Goal: Transaction & Acquisition: Purchase product/service

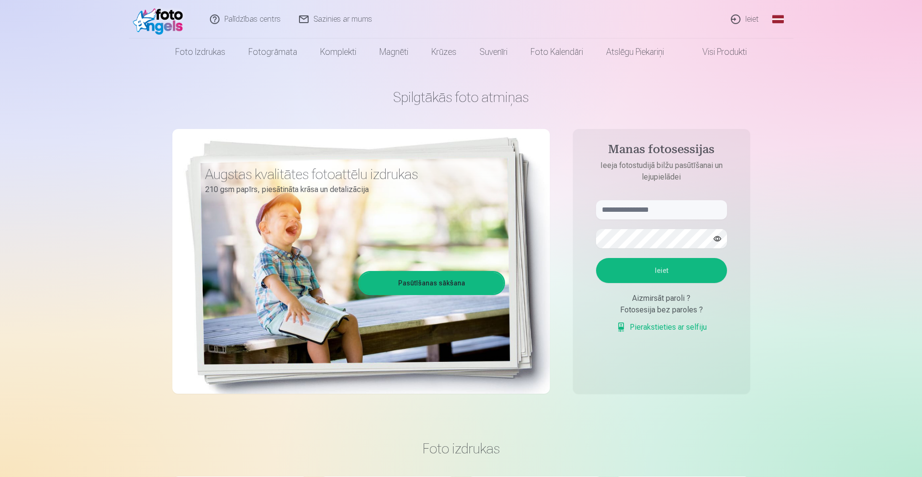
click at [753, 22] on link "Ieiet" at bounding box center [745, 19] width 46 height 39
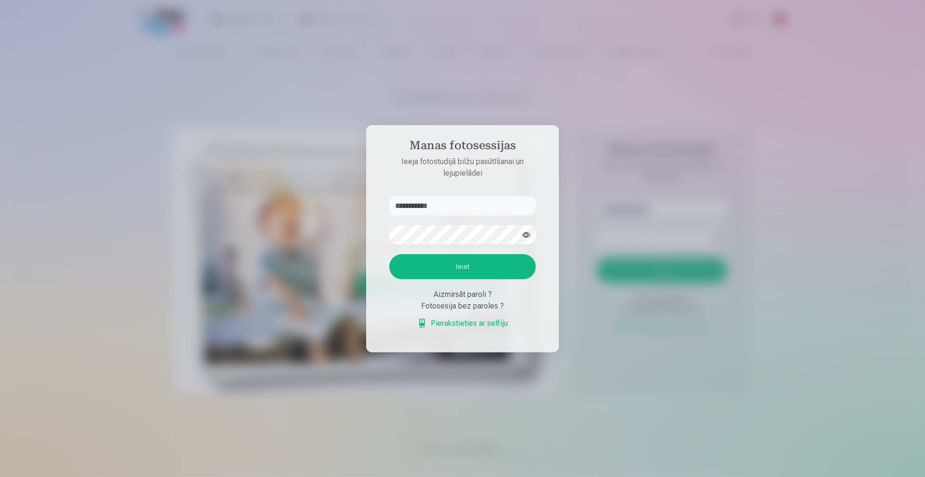
type input "**********"
click at [389, 254] on button "Ieiet" at bounding box center [462, 266] width 146 height 25
click at [424, 270] on button "Ieiet" at bounding box center [462, 266] width 146 height 25
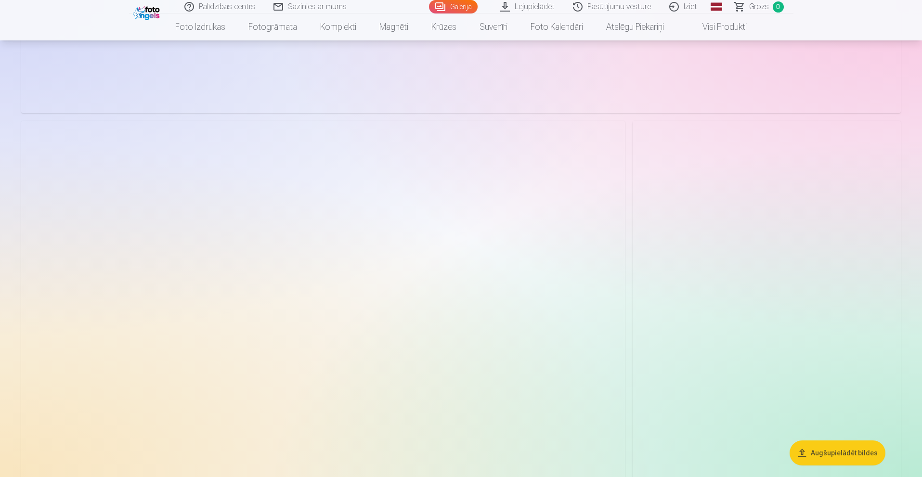
scroll to position [3504, 0]
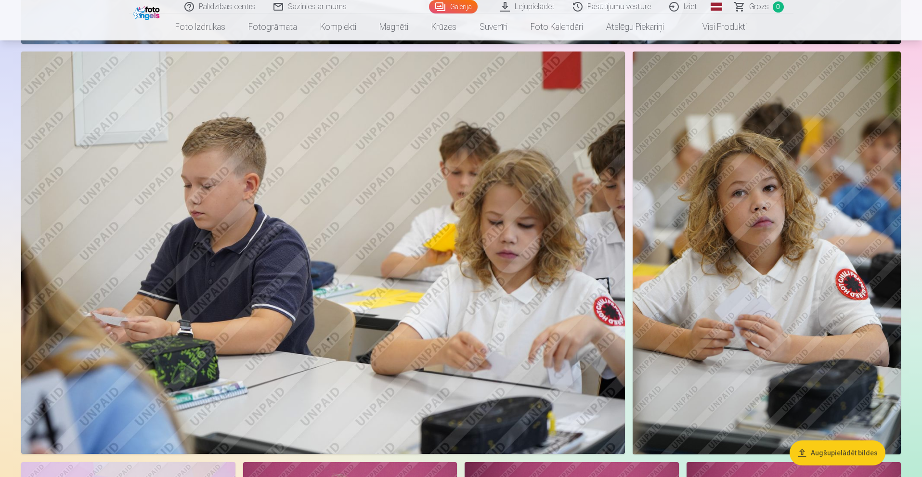
click at [833, 453] on button "Augšupielādēt bildes" at bounding box center [838, 453] width 96 height 25
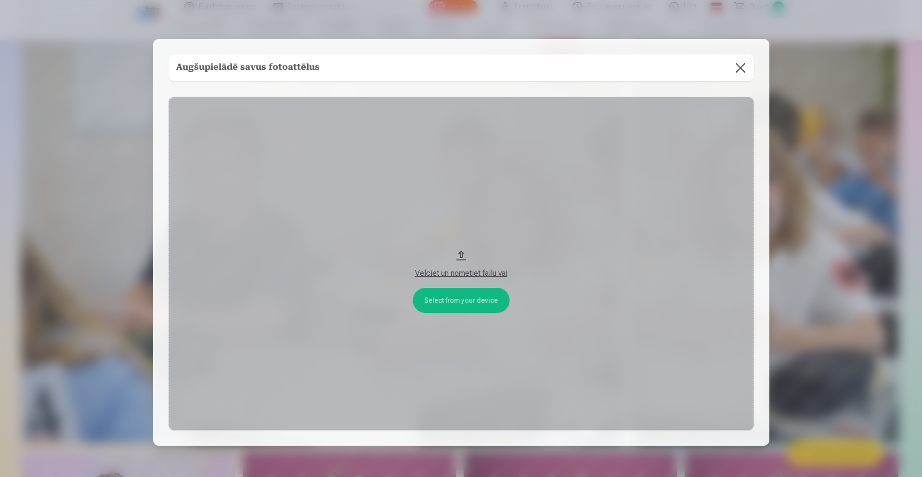
scroll to position [3511, 0]
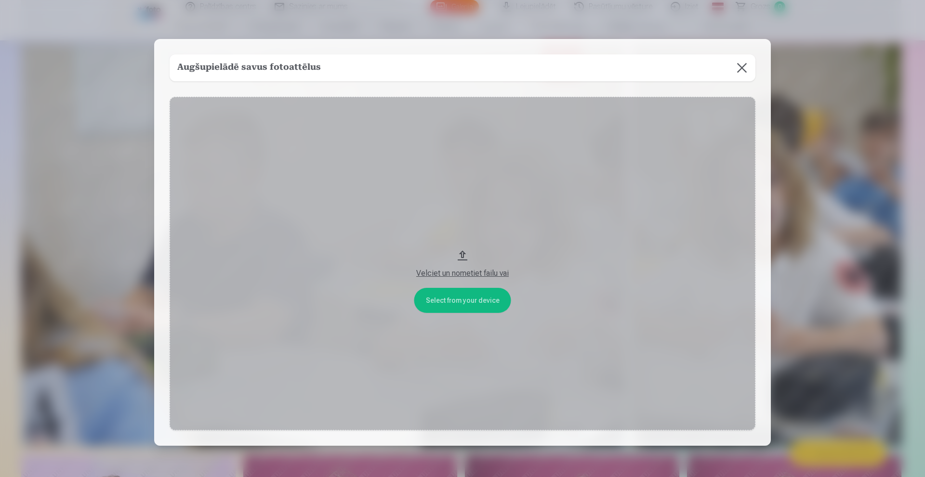
click at [462, 253] on button "Velciet un nometiet failu vai" at bounding box center [463, 264] width 586 height 334
click at [739, 58] on button at bounding box center [741, 67] width 27 height 27
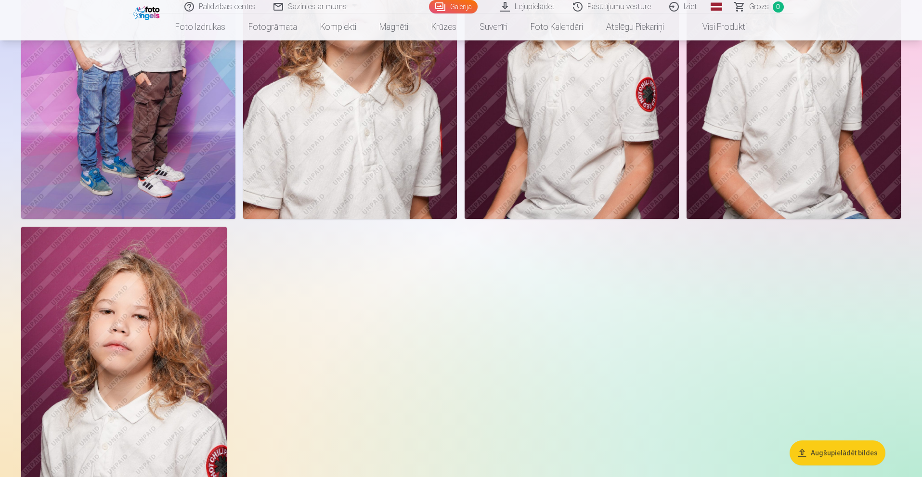
scroll to position [3945, 0]
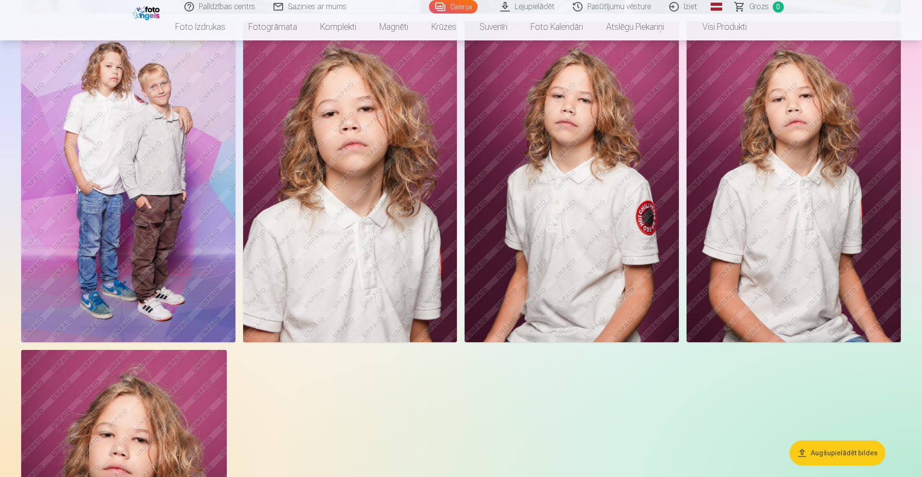
click at [319, 183] on img at bounding box center [350, 181] width 214 height 321
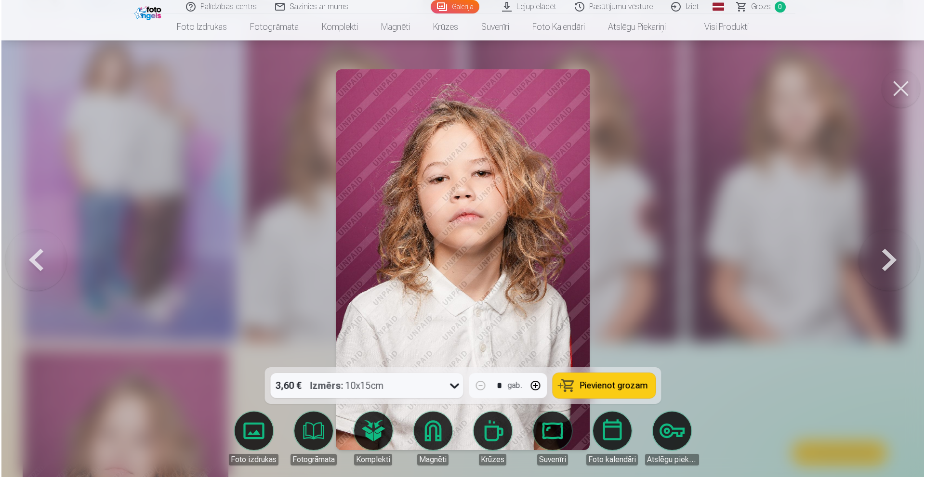
scroll to position [3954, 0]
click at [888, 257] on button at bounding box center [890, 260] width 62 height 196
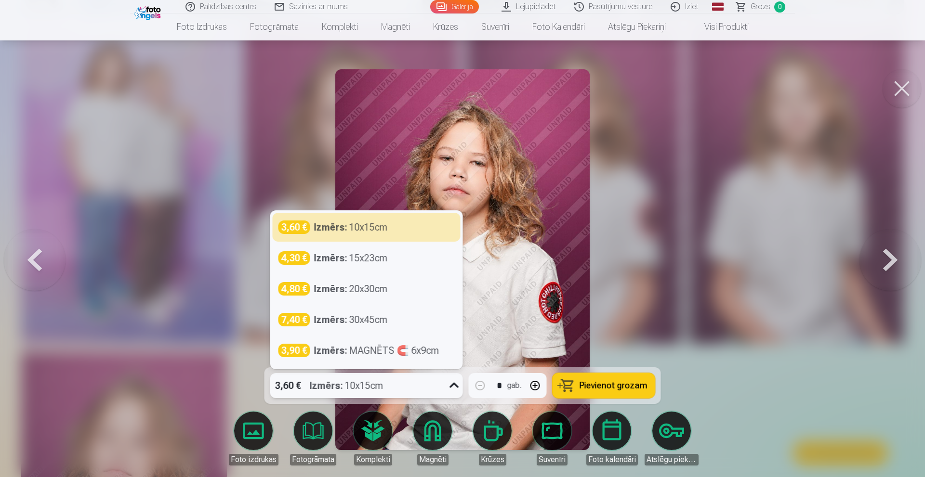
click at [455, 386] on icon at bounding box center [453, 385] width 15 height 15
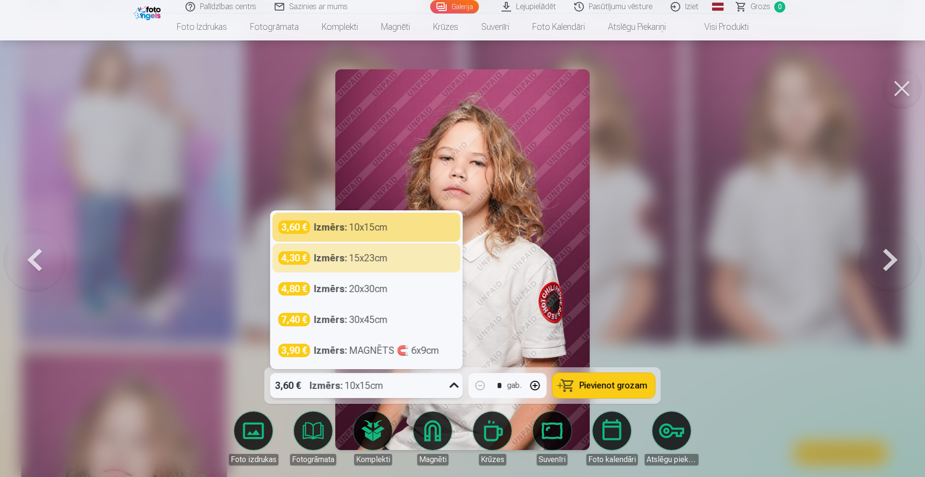
click at [691, 286] on div at bounding box center [462, 238] width 925 height 477
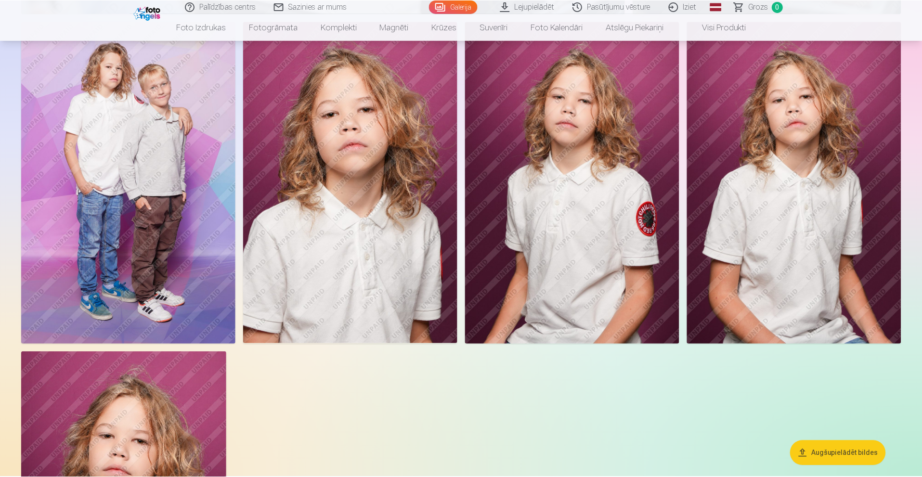
scroll to position [3945, 0]
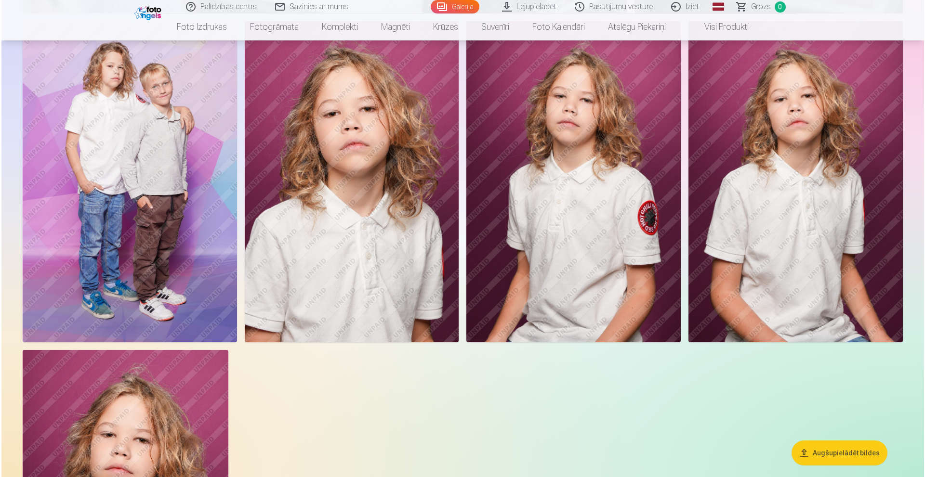
scroll to position [3954, 0]
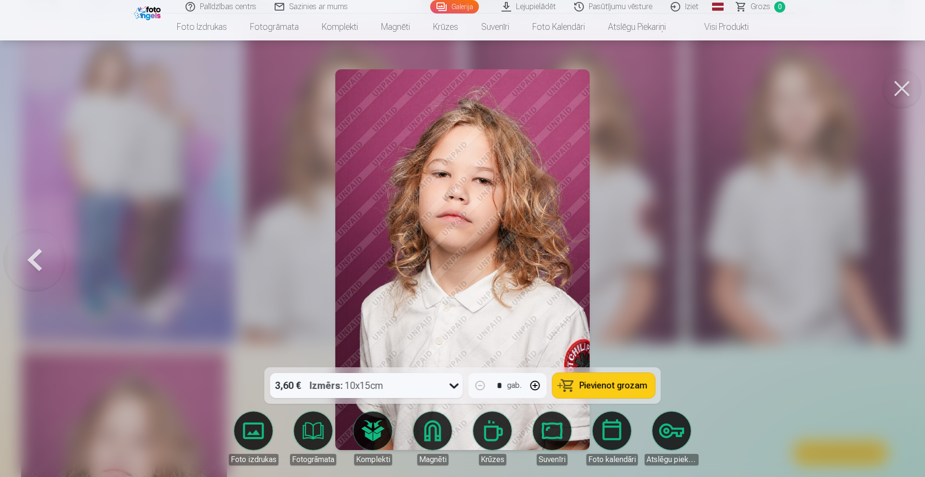
click at [897, 85] on button at bounding box center [901, 88] width 39 height 39
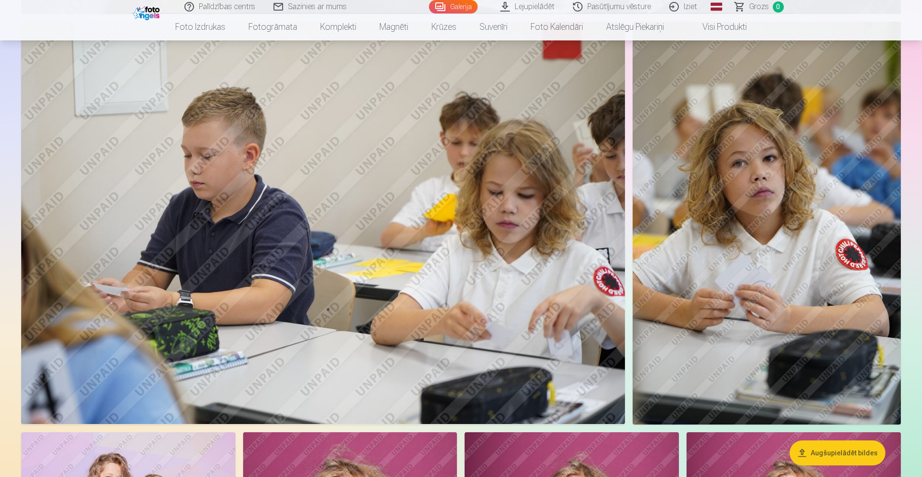
scroll to position [3511, 0]
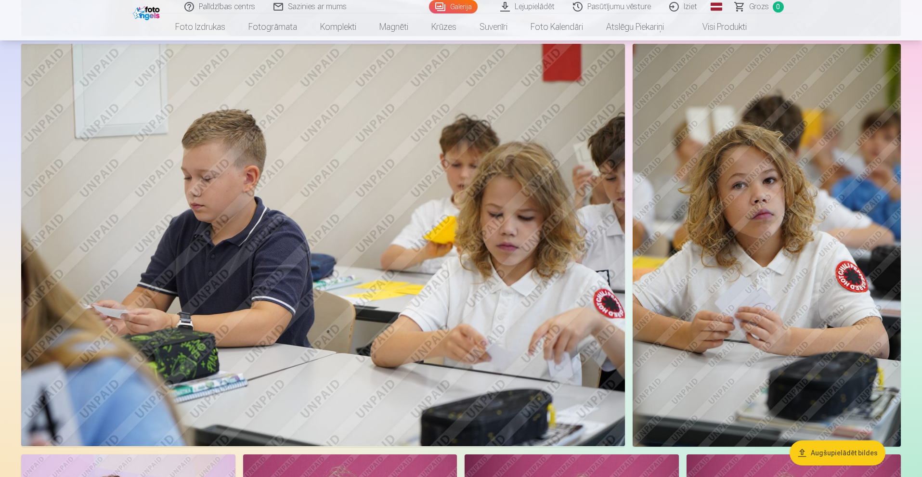
click at [769, 225] on img at bounding box center [767, 245] width 268 height 403
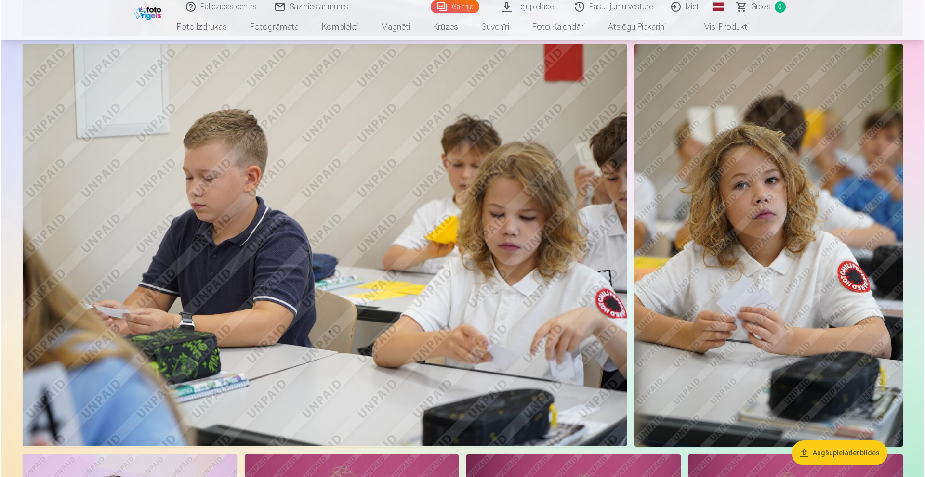
scroll to position [3519, 0]
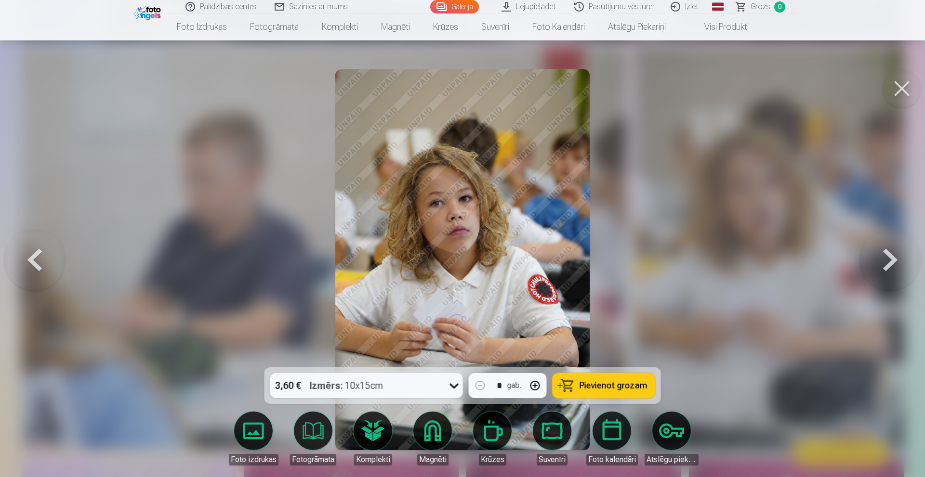
click at [902, 90] on button at bounding box center [901, 88] width 39 height 39
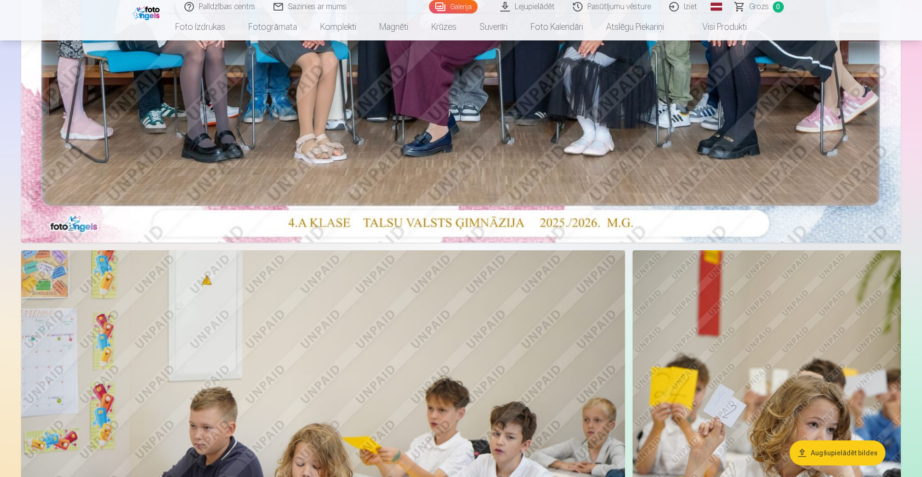
scroll to position [509, 0]
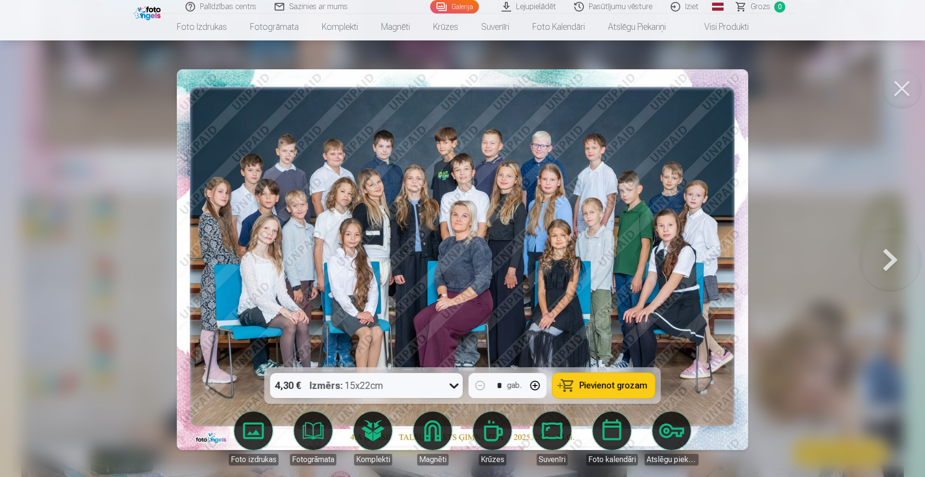
click at [603, 384] on span "Pievienot grozam" at bounding box center [613, 385] width 68 height 9
click at [890, 258] on button at bounding box center [890, 260] width 62 height 196
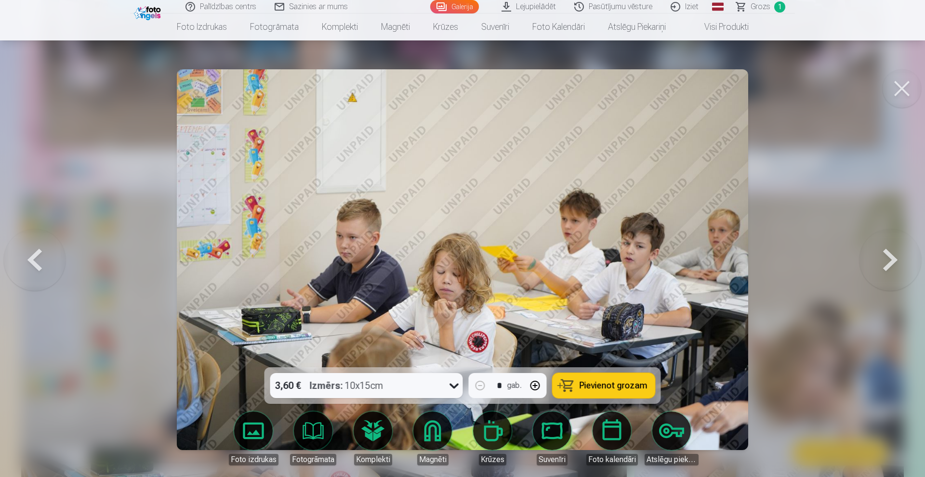
click at [890, 258] on button at bounding box center [890, 260] width 62 height 196
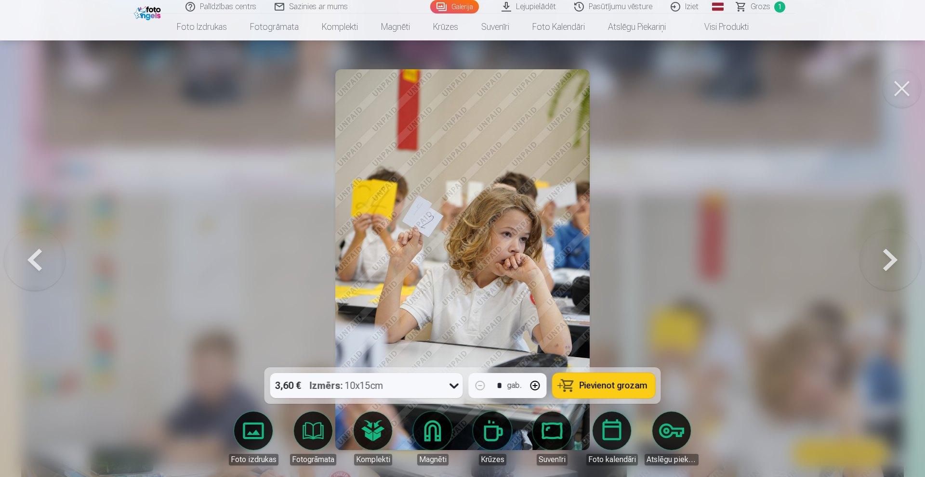
click at [890, 257] on button at bounding box center [890, 260] width 62 height 196
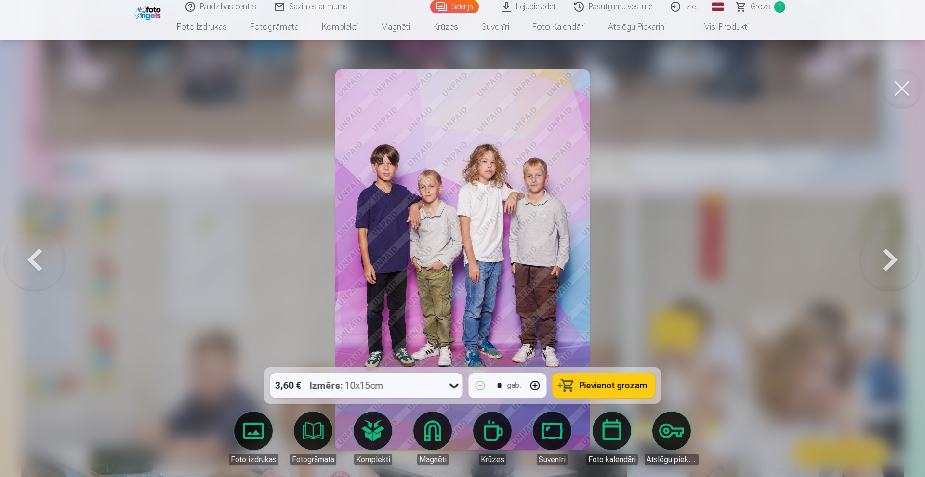
click at [612, 381] on span "Pievienot grozam" at bounding box center [613, 385] width 68 height 9
click at [887, 262] on button at bounding box center [890, 260] width 62 height 196
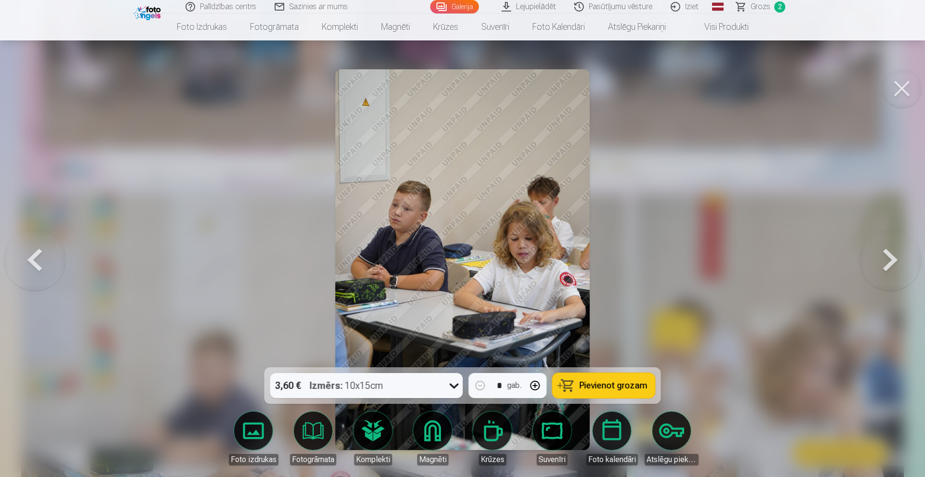
click at [887, 262] on button at bounding box center [890, 260] width 62 height 196
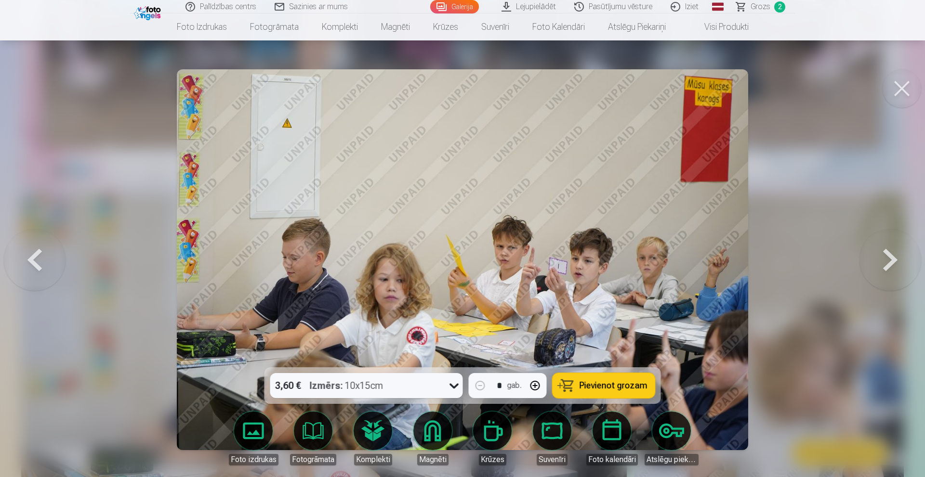
click at [887, 262] on button at bounding box center [890, 260] width 62 height 196
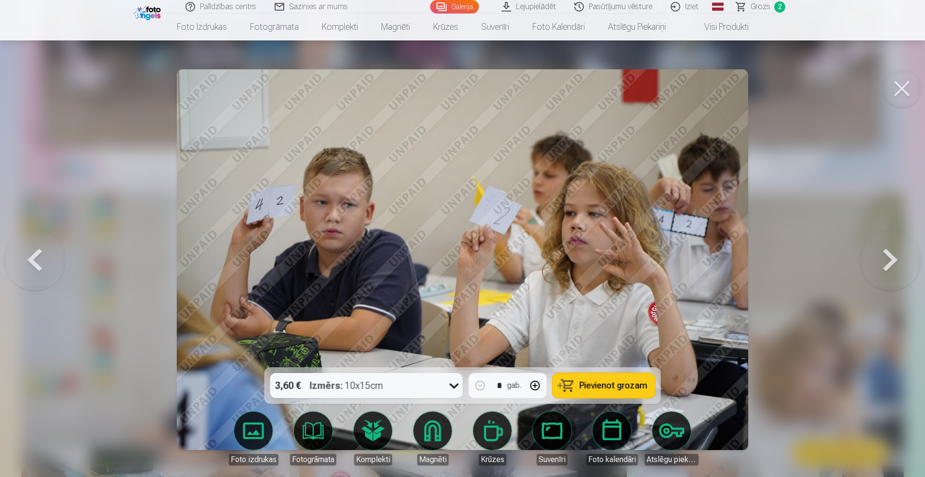
click at [887, 262] on button at bounding box center [890, 260] width 62 height 196
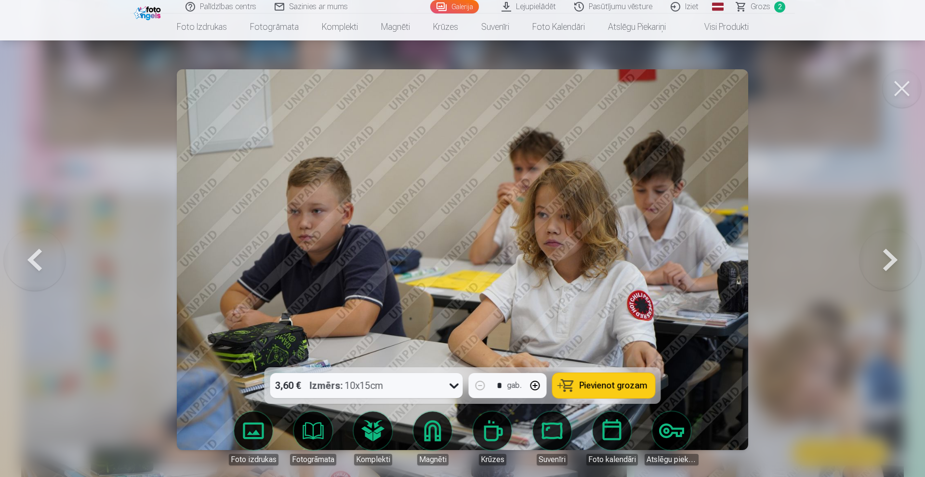
click at [622, 389] on span "Pievienot grozam" at bounding box center [613, 385] width 68 height 9
click at [883, 264] on button at bounding box center [890, 260] width 62 height 196
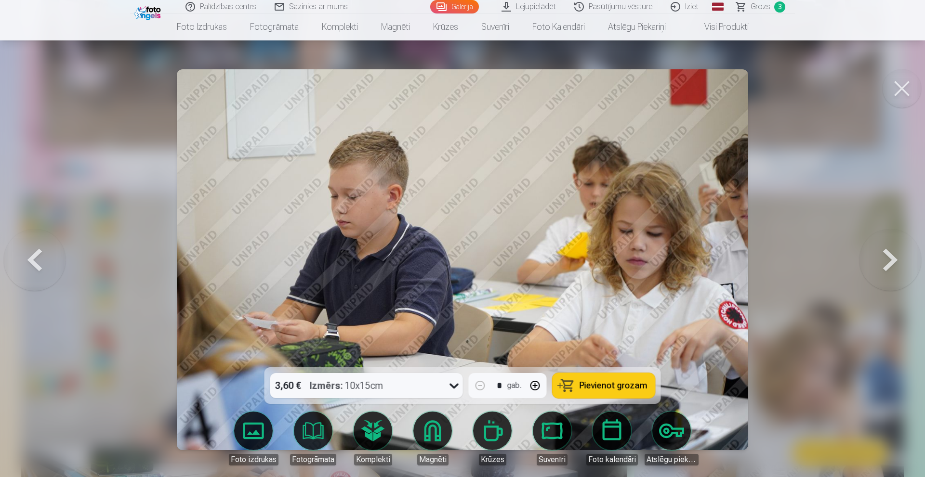
click at [883, 264] on button at bounding box center [890, 260] width 62 height 196
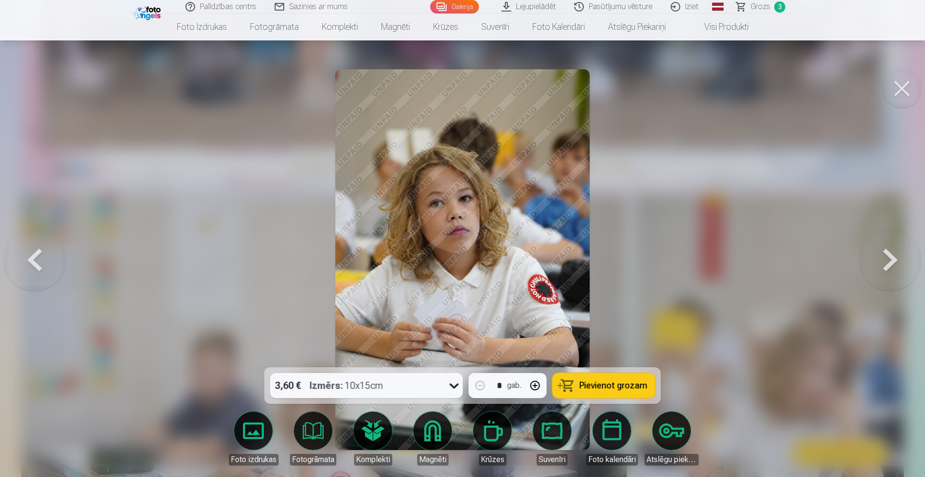
click at [607, 387] on span "Pievienot grozam" at bounding box center [613, 385] width 68 height 9
click at [889, 259] on button at bounding box center [890, 260] width 62 height 196
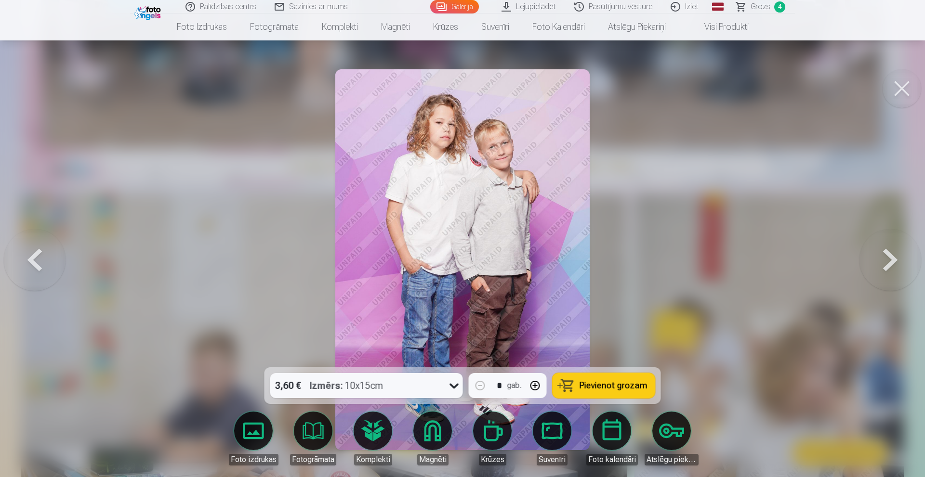
click at [889, 259] on button at bounding box center [890, 260] width 62 height 196
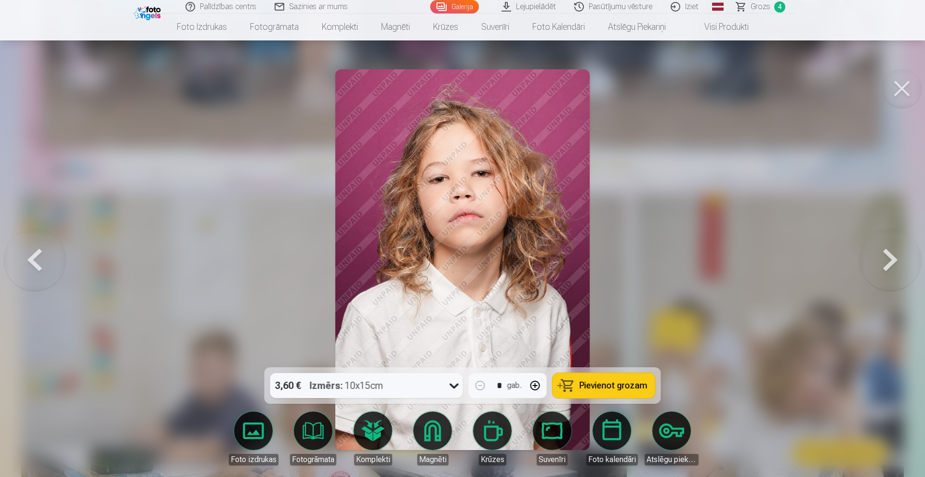
click at [889, 259] on button at bounding box center [890, 260] width 62 height 196
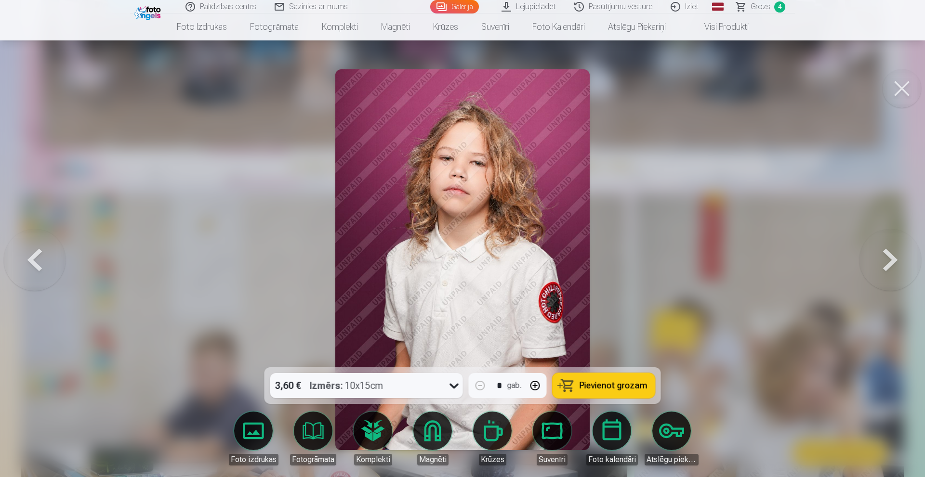
click at [889, 259] on button at bounding box center [890, 260] width 62 height 196
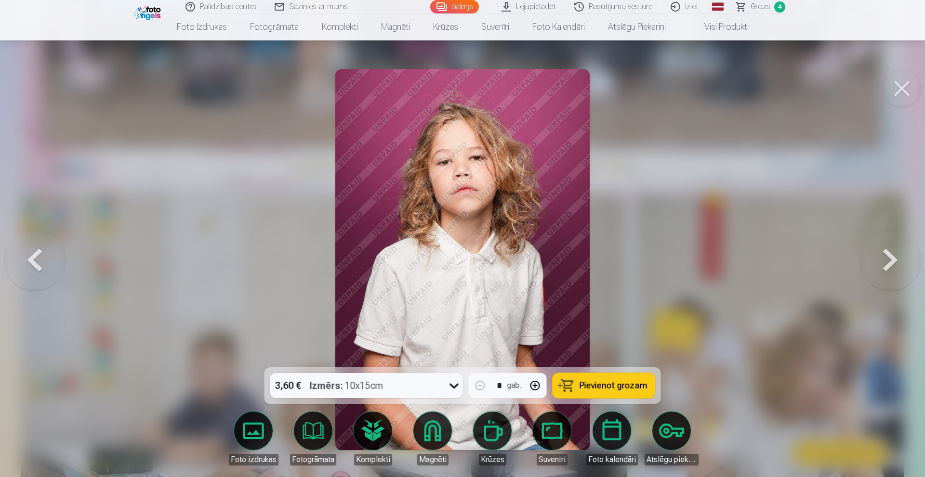
click at [889, 259] on button at bounding box center [890, 260] width 62 height 196
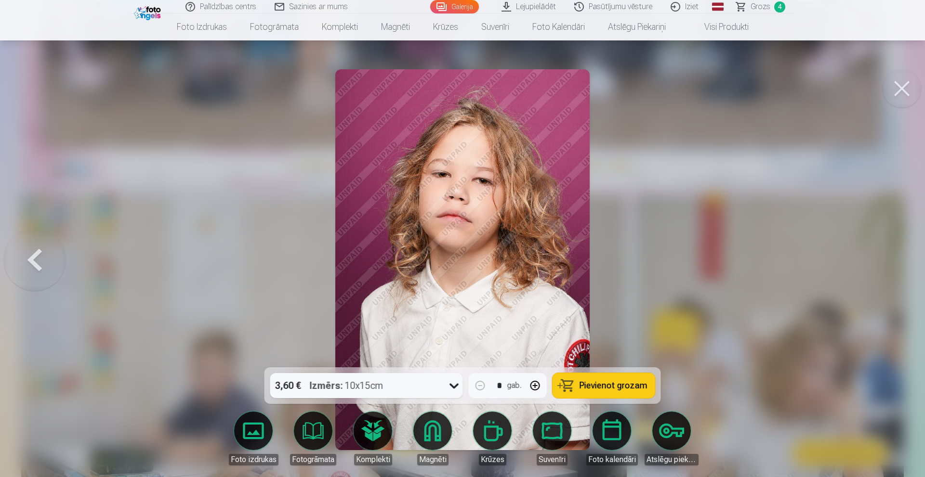
click at [889, 259] on div at bounding box center [462, 238] width 925 height 477
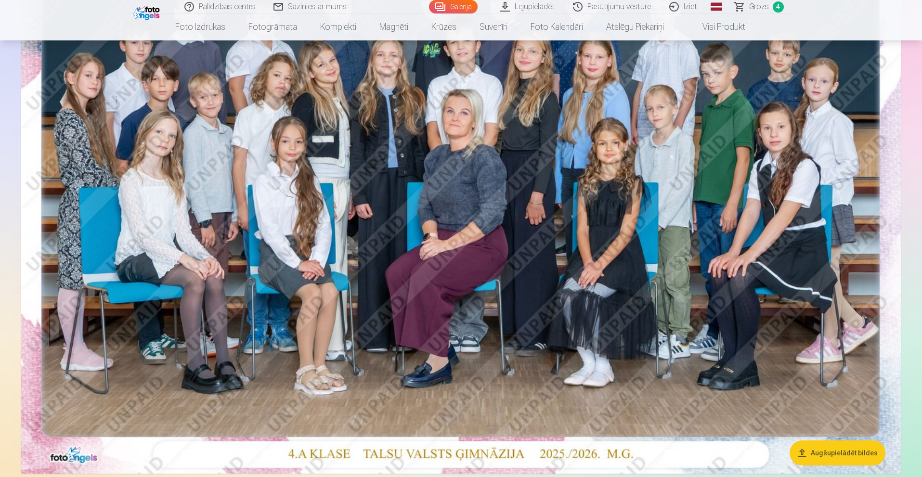
scroll to position [220, 0]
click at [753, 229] on img at bounding box center [461, 179] width 880 height 587
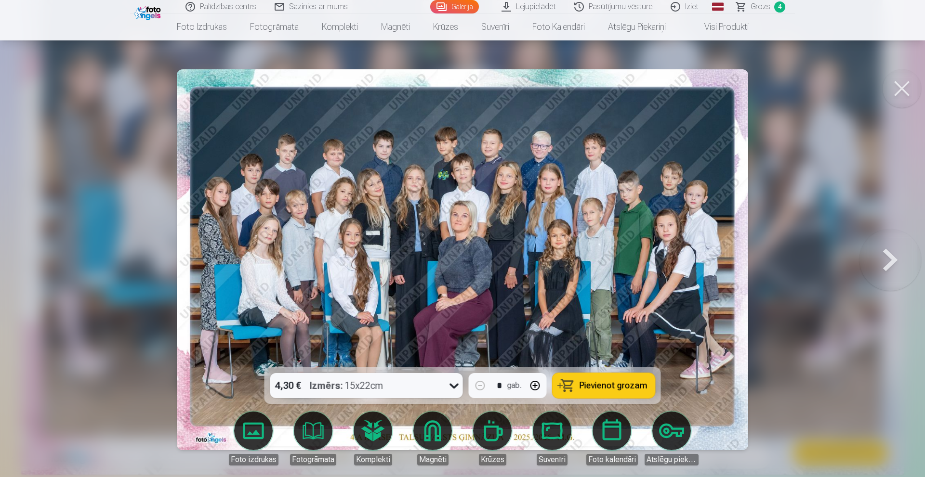
click at [884, 257] on button at bounding box center [890, 260] width 62 height 196
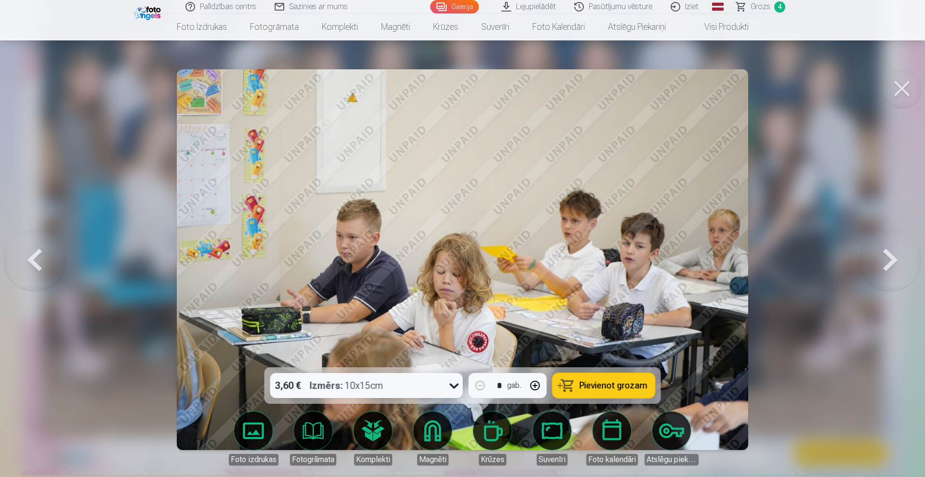
click at [884, 257] on button at bounding box center [890, 260] width 62 height 196
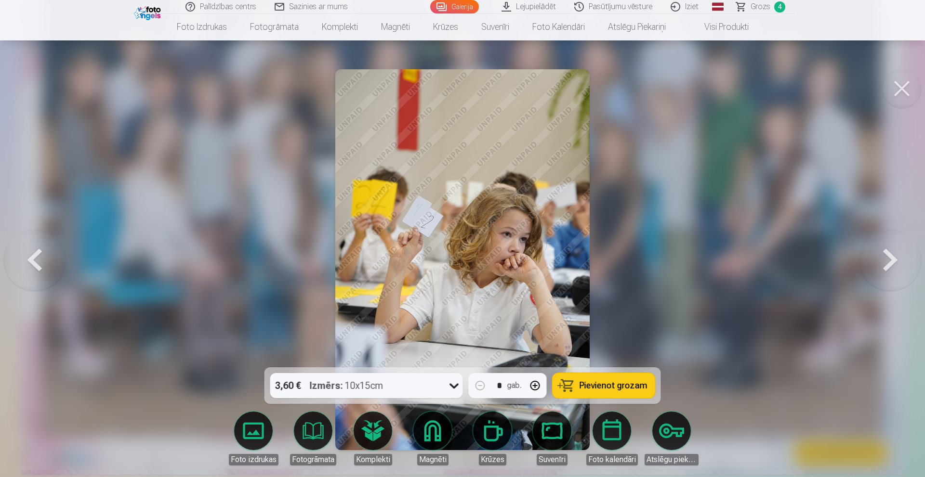
click at [889, 261] on button at bounding box center [890, 260] width 62 height 196
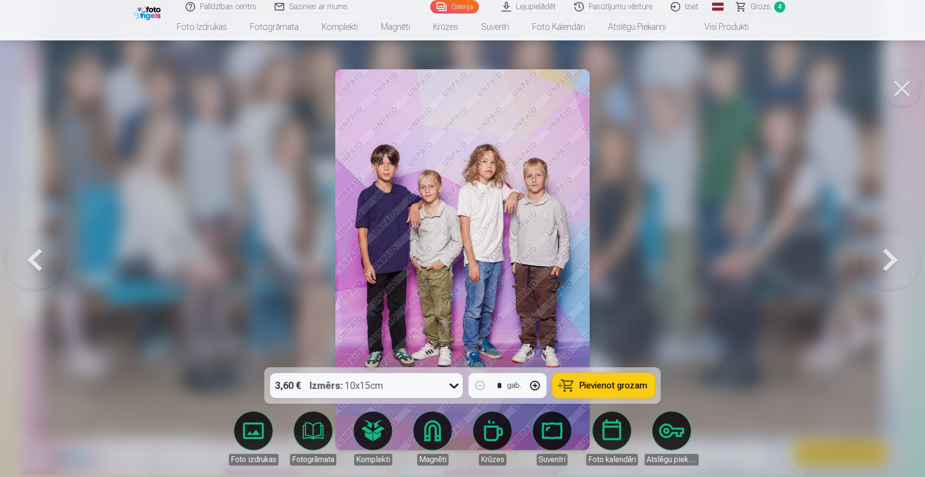
click at [890, 261] on button at bounding box center [890, 260] width 62 height 196
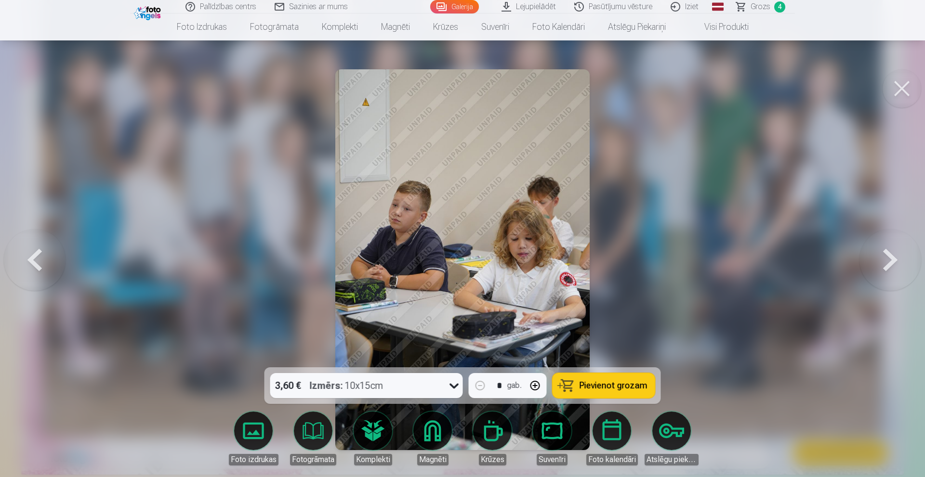
click at [890, 261] on button at bounding box center [890, 260] width 62 height 196
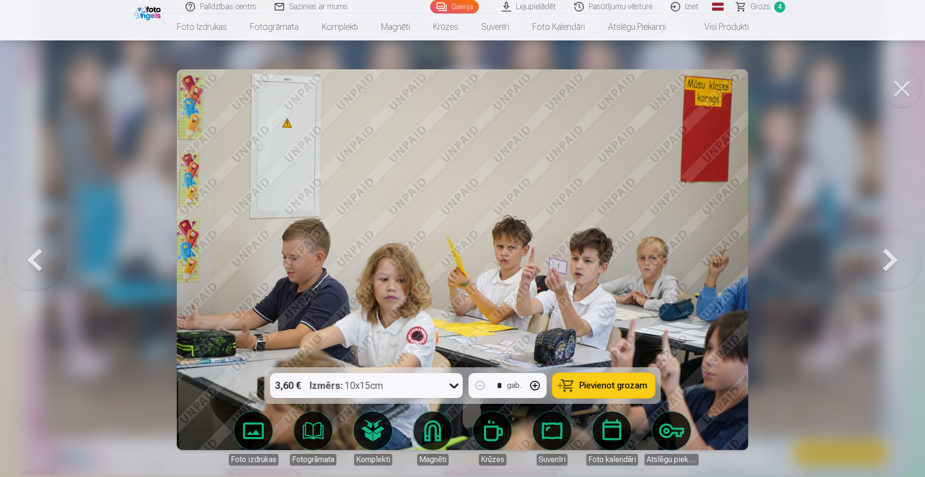
click at [890, 261] on button at bounding box center [890, 260] width 62 height 196
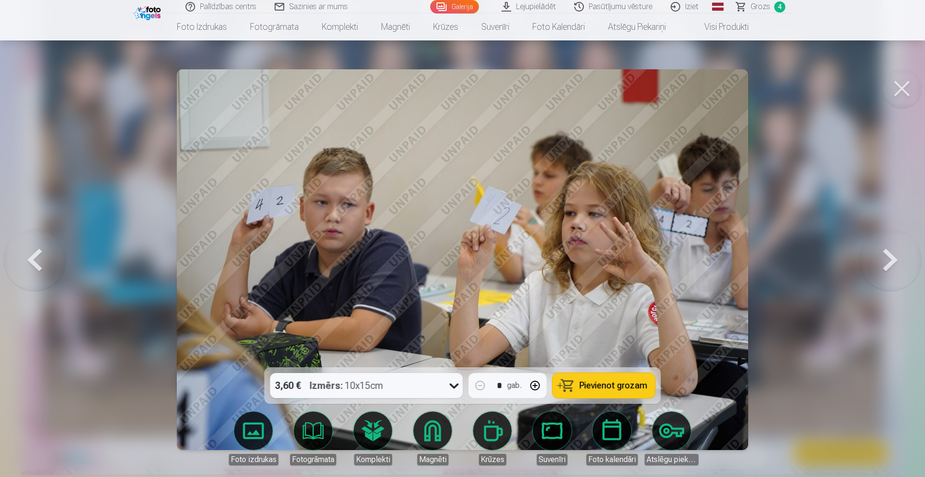
click at [890, 261] on button at bounding box center [890, 260] width 62 height 196
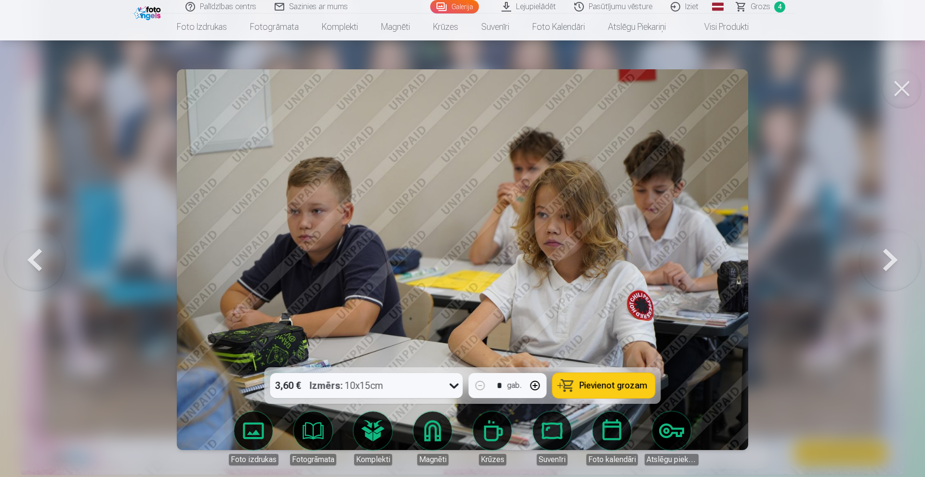
click at [904, 257] on button at bounding box center [890, 260] width 62 height 196
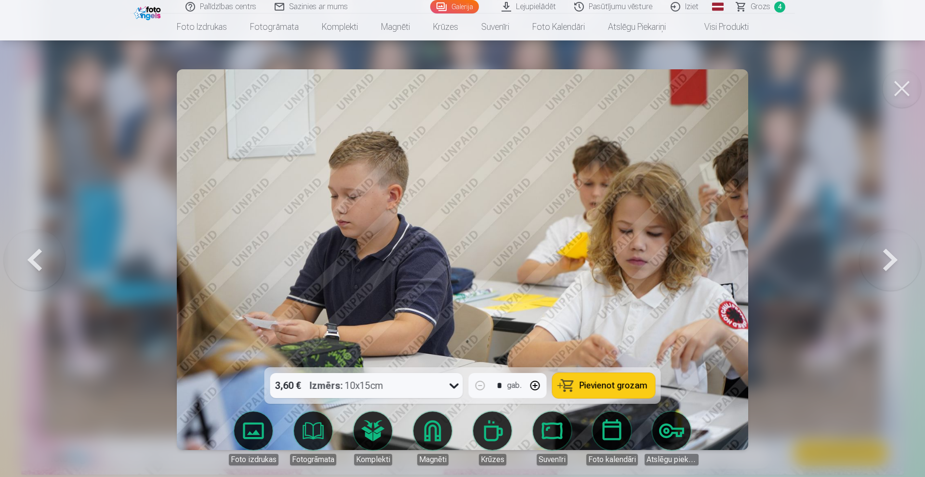
click at [904, 257] on button at bounding box center [890, 260] width 62 height 196
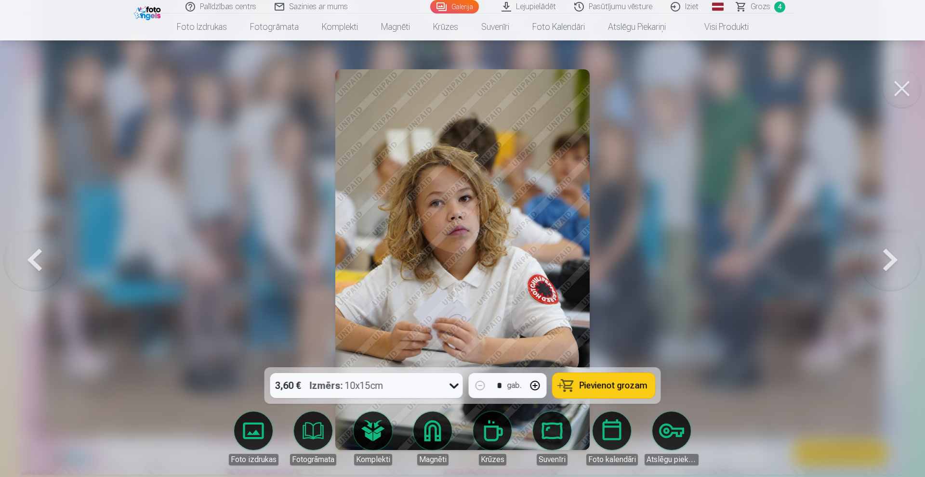
click at [904, 257] on button at bounding box center [890, 260] width 62 height 196
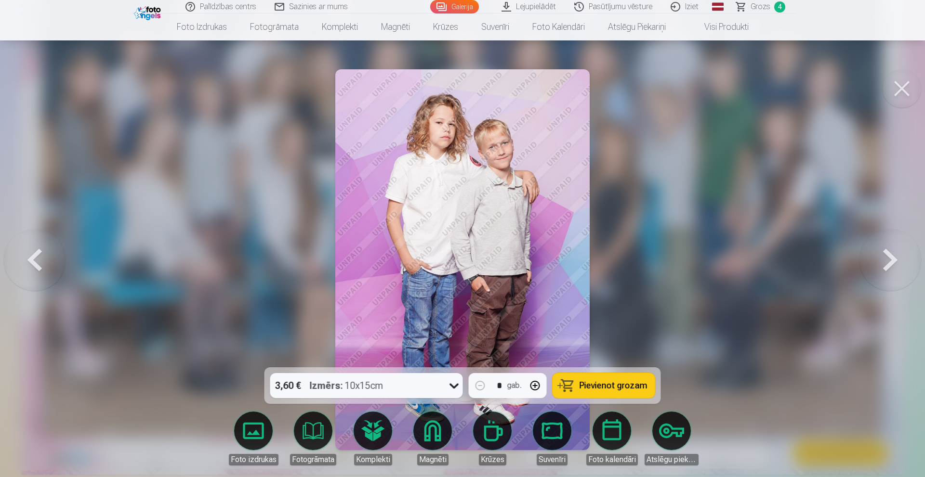
click at [627, 384] on span "Pievienot grozam" at bounding box center [613, 385] width 68 height 9
click at [892, 252] on button at bounding box center [890, 260] width 62 height 196
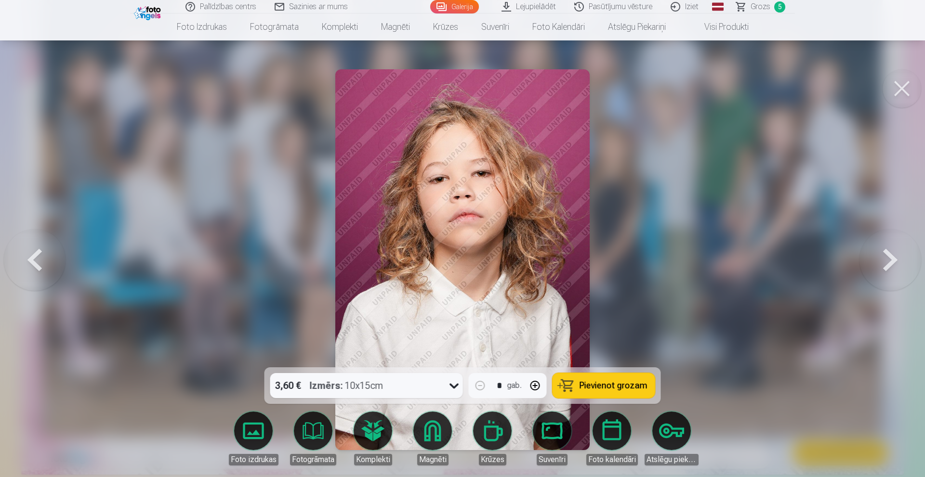
click at [892, 252] on button at bounding box center [890, 260] width 62 height 196
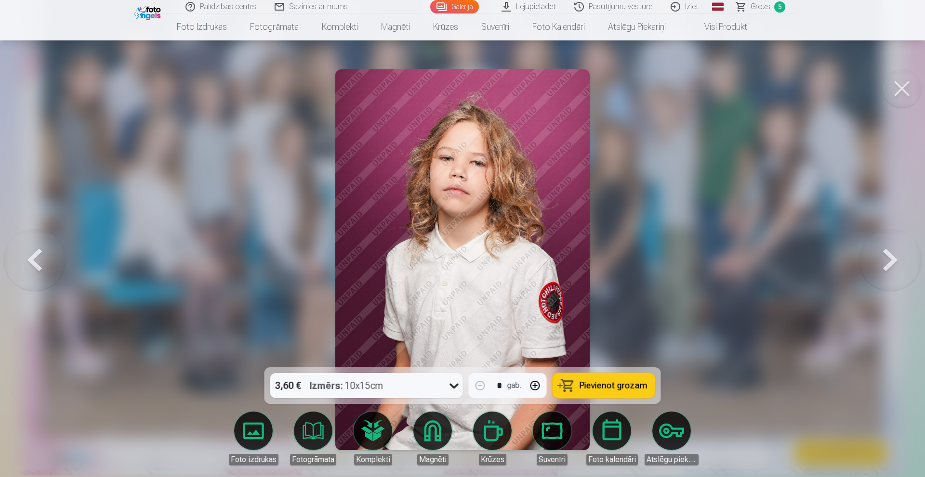
click at [628, 384] on span "Pievienot grozam" at bounding box center [613, 385] width 68 height 9
click at [888, 262] on button at bounding box center [890, 260] width 62 height 196
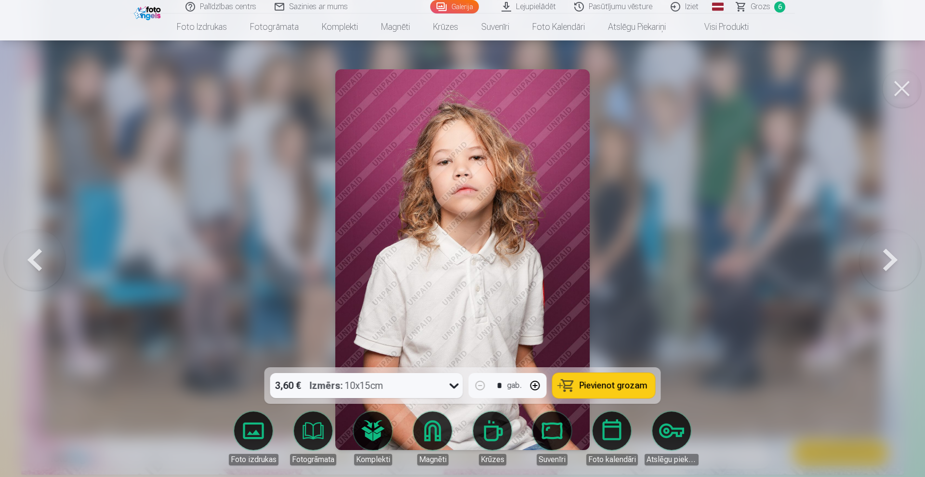
click at [887, 263] on button at bounding box center [890, 260] width 62 height 196
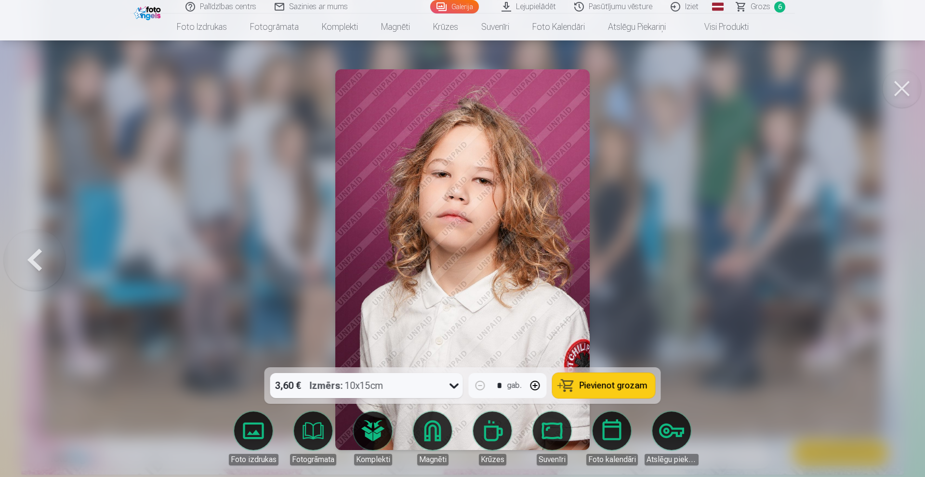
click at [447, 384] on icon at bounding box center [453, 385] width 15 height 15
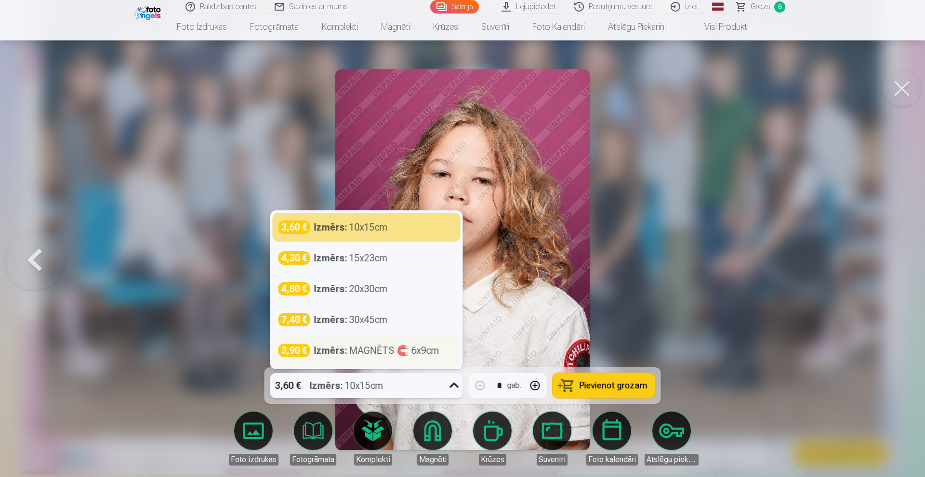
click at [373, 353] on div "Izmērs : MAGNĒTS 🧲 6x9cm" at bounding box center [376, 350] width 125 height 13
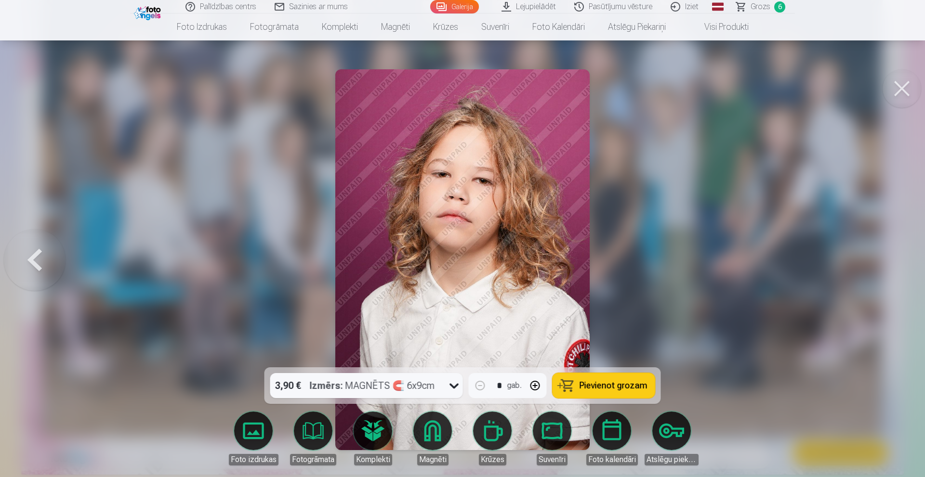
click at [744, 242] on div at bounding box center [462, 238] width 925 height 477
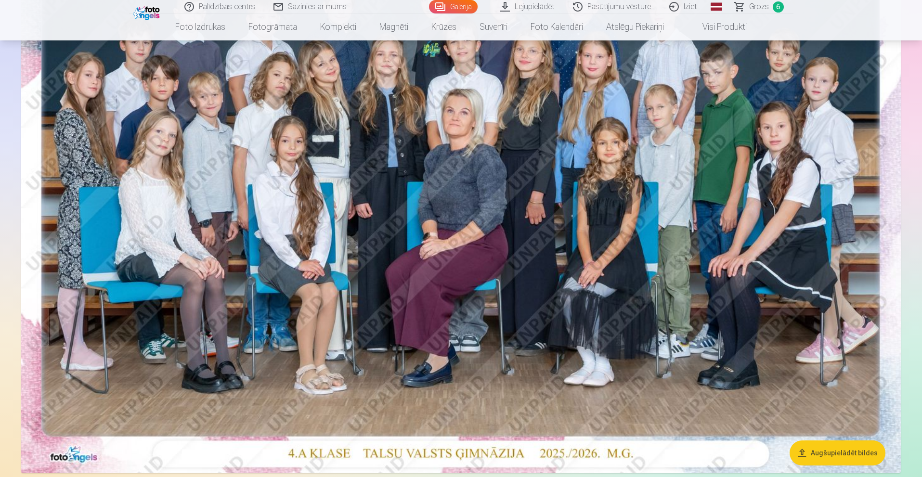
click at [762, 5] on span "Grozs" at bounding box center [759, 7] width 20 height 12
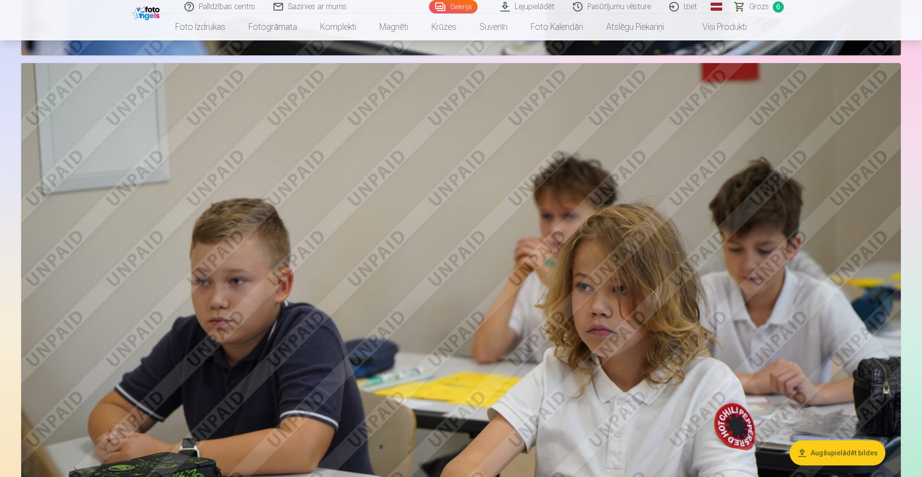
scroll to position [2876, 0]
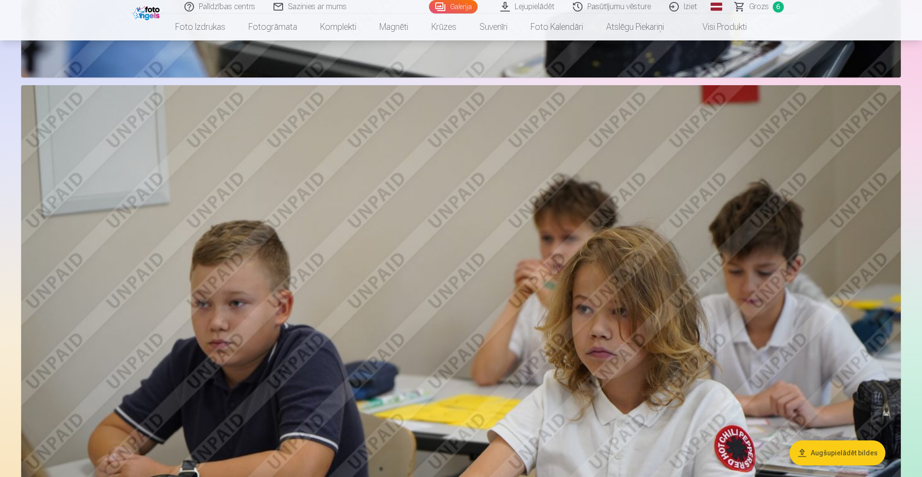
click at [753, 7] on span "Grozs" at bounding box center [759, 7] width 20 height 12
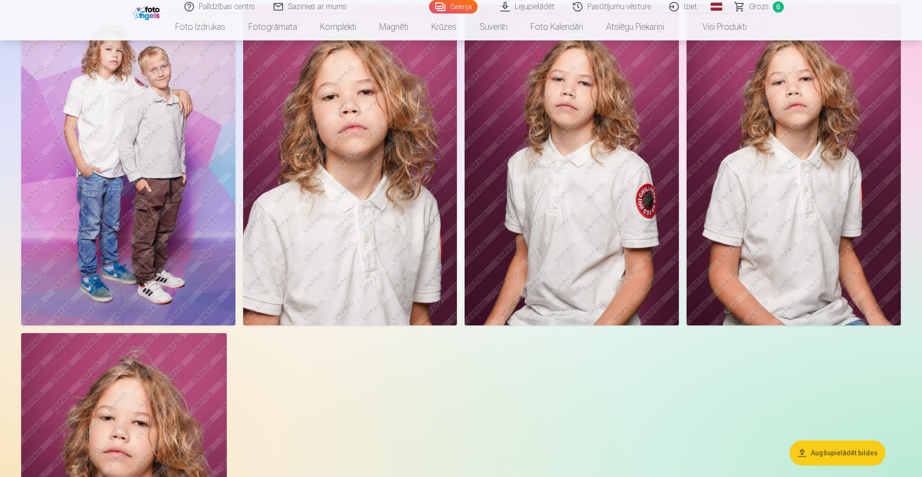
scroll to position [4154, 0]
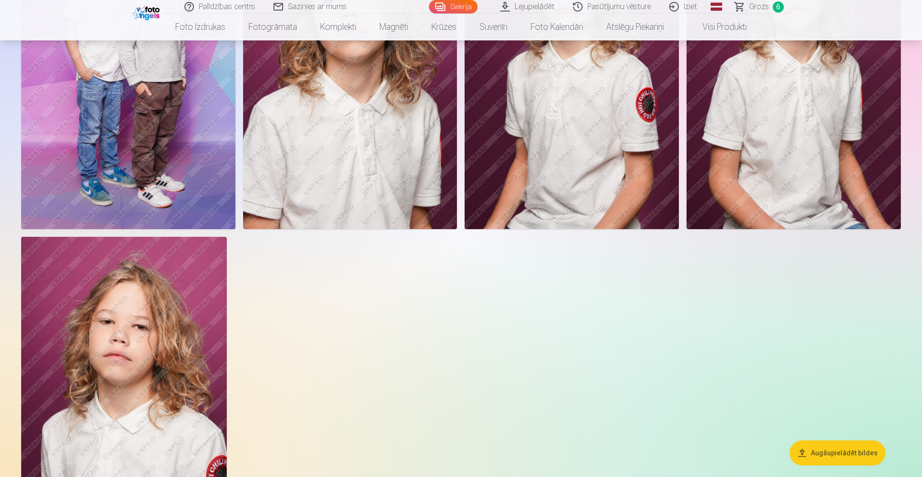
click at [581, 150] on img at bounding box center [572, 68] width 214 height 321
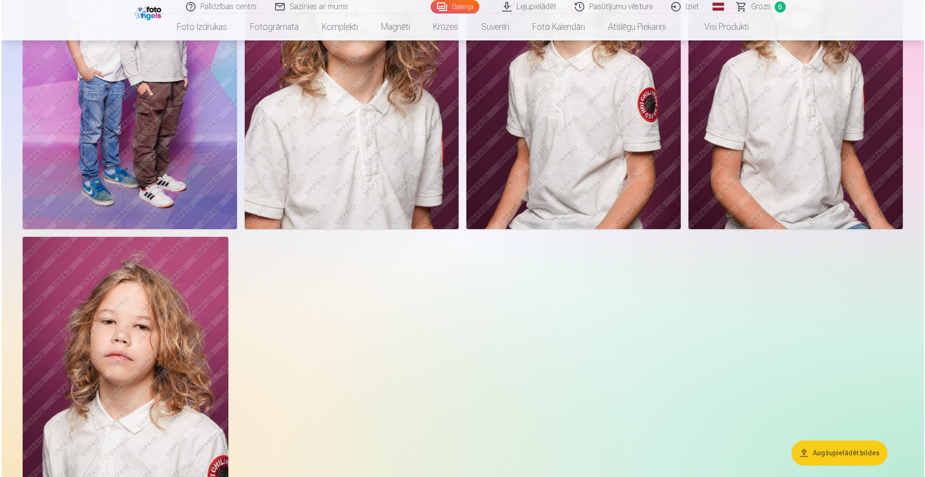
scroll to position [4068, 0]
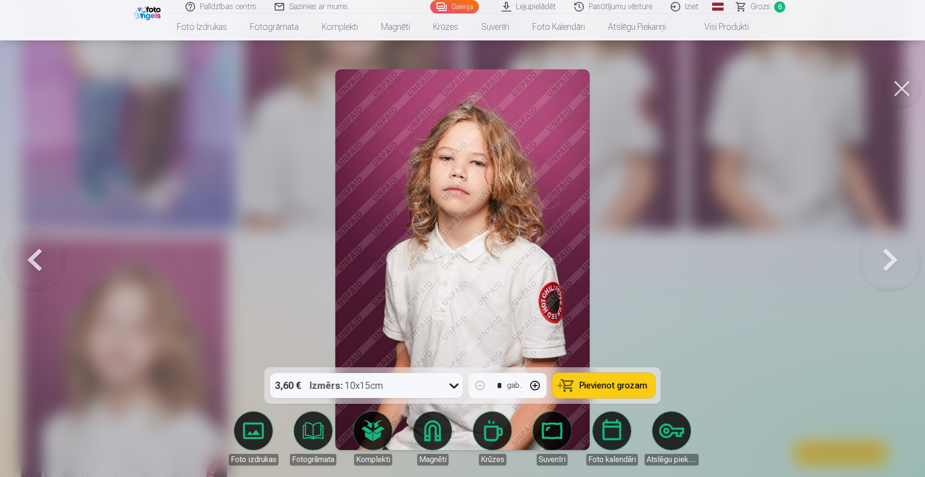
click at [387, 386] on div "3,60 € Izmērs : 10x15cm" at bounding box center [357, 385] width 174 height 25
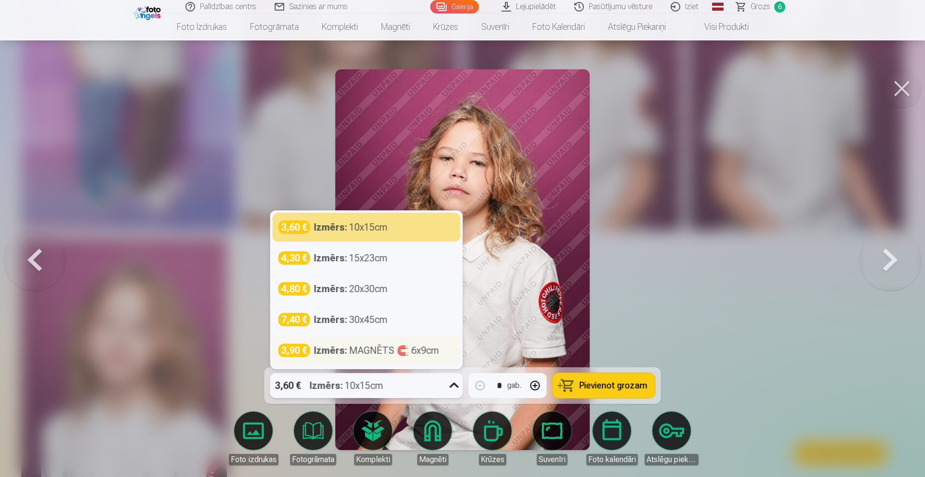
click at [364, 350] on div "Izmērs : MAGNĒTS 🧲 6x9cm" at bounding box center [376, 350] width 125 height 13
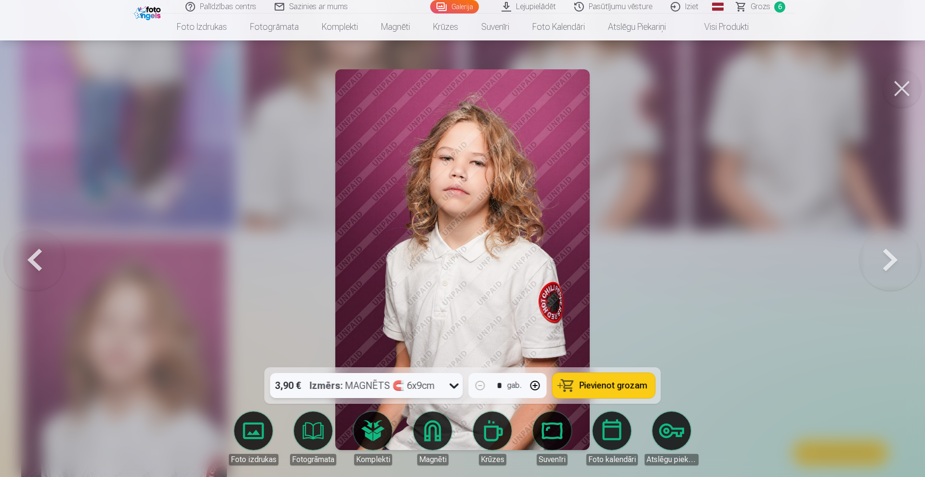
click at [611, 383] on span "Pievienot grozam" at bounding box center [613, 385] width 68 height 9
click at [758, 8] on span "Grozs" at bounding box center [760, 7] width 20 height 12
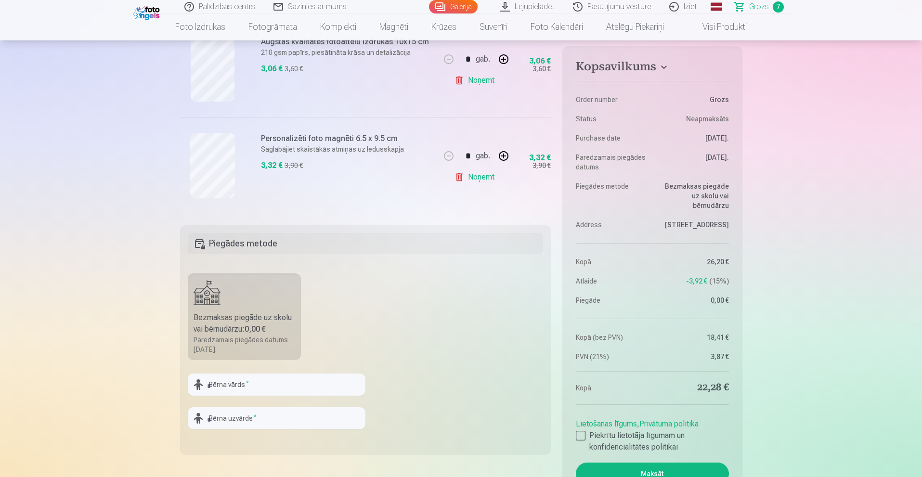
scroll to position [771, 0]
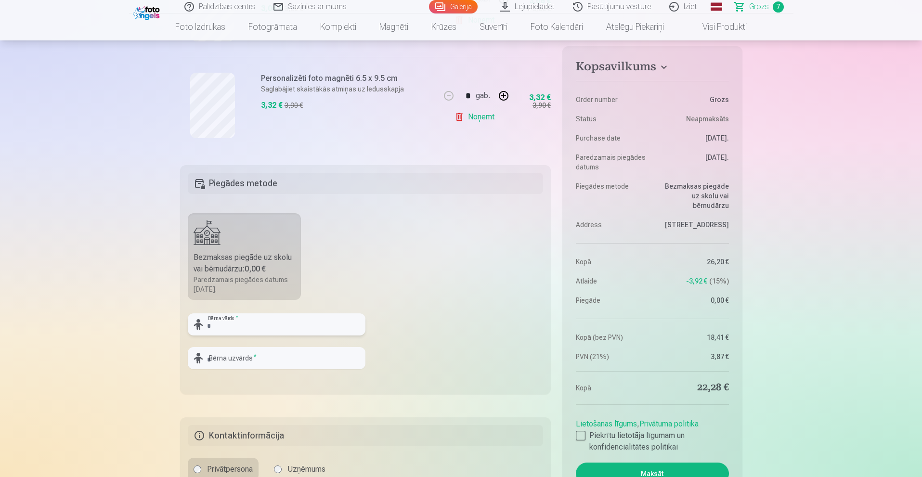
click at [235, 329] on input "text" at bounding box center [277, 325] width 178 height 22
type input "*******"
click at [232, 360] on input "text" at bounding box center [277, 358] width 178 height 22
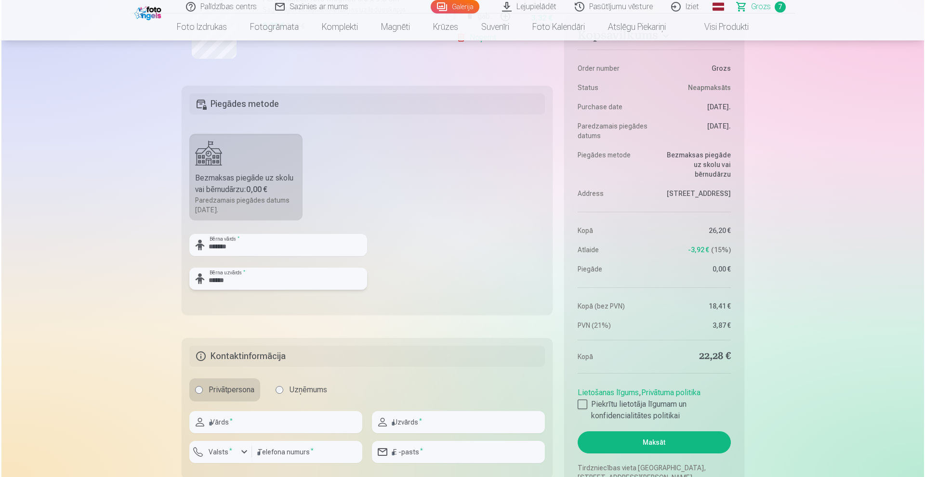
scroll to position [915, 0]
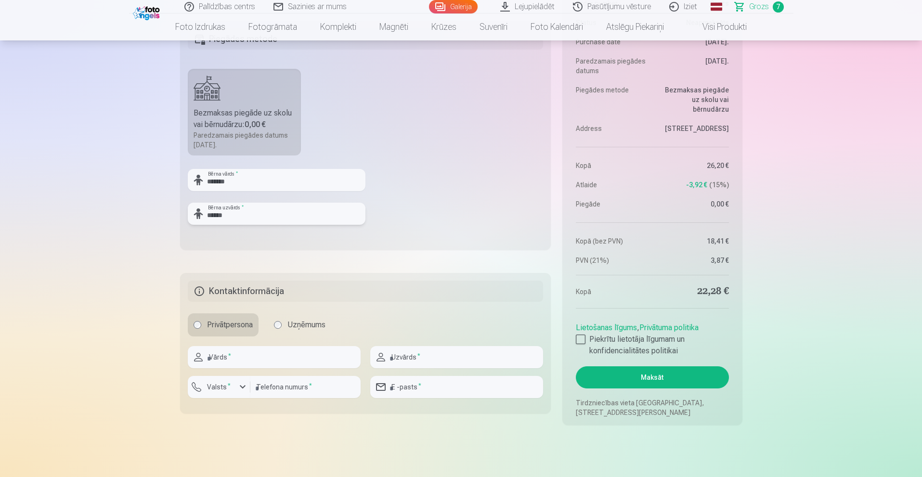
type input "******"
click at [309, 364] on input "text" at bounding box center [274, 357] width 173 height 22
type input "****"
click at [462, 353] on input "text" at bounding box center [456, 357] width 173 height 22
type input "******"
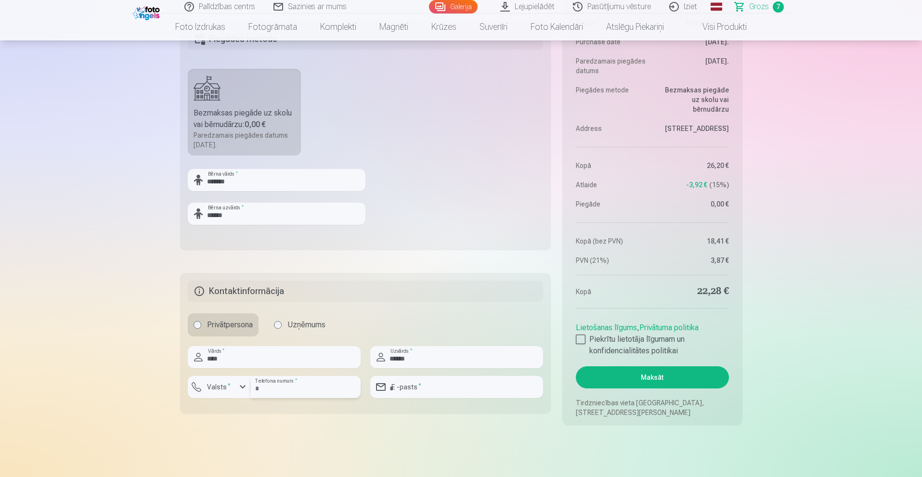
click at [328, 386] on input "number" at bounding box center [305, 387] width 110 height 22
type input "********"
click at [235, 390] on div "button" at bounding box center [221, 389] width 29 height 10
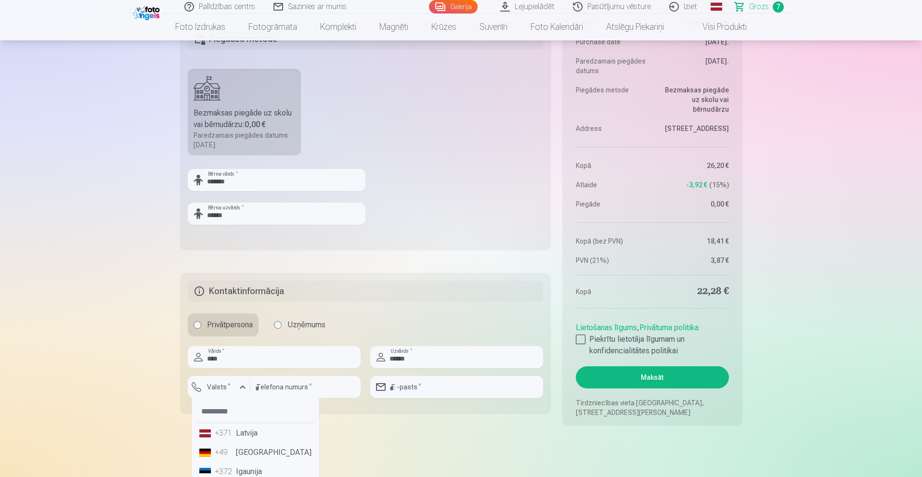
click at [241, 429] on li "+371 Latvija" at bounding box center [256, 433] width 120 height 19
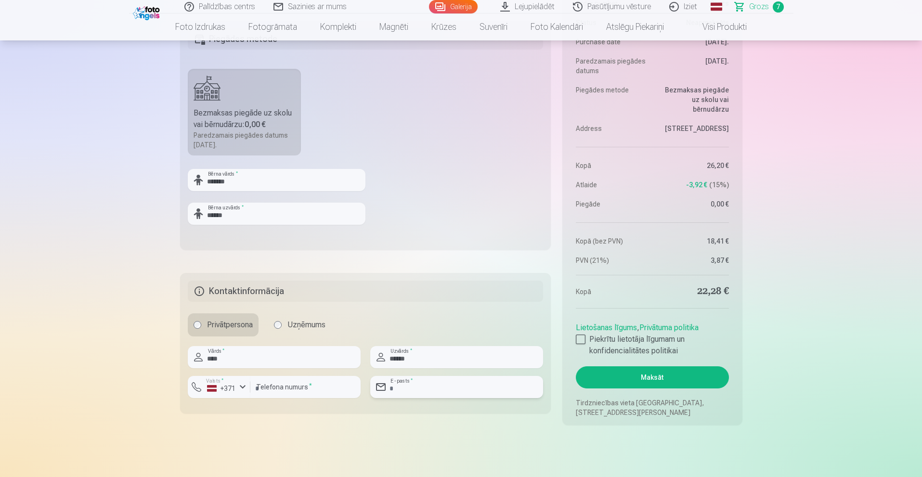
click at [423, 382] on input "email" at bounding box center [456, 387] width 173 height 22
type input "**********"
click at [581, 337] on div at bounding box center [581, 340] width 10 height 10
click at [638, 380] on button "Maksāt" at bounding box center [652, 377] width 153 height 22
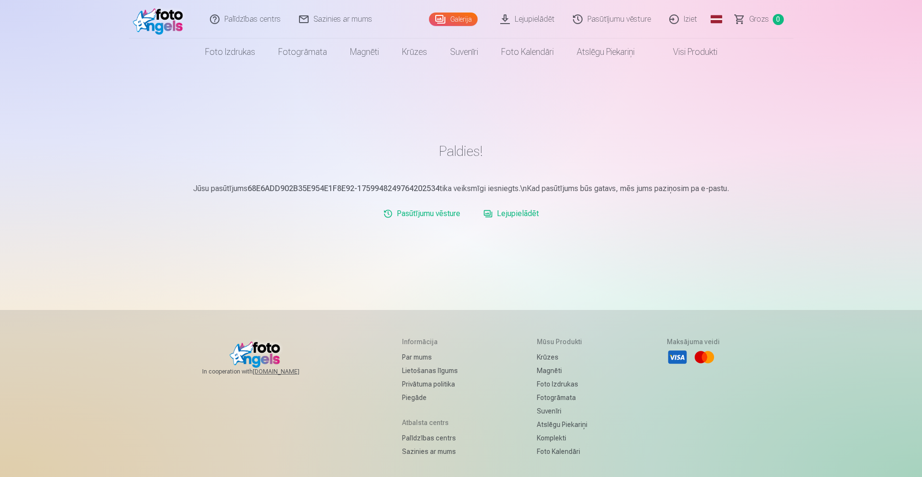
click at [521, 215] on link "Lejupielādēt" at bounding box center [511, 213] width 63 height 19
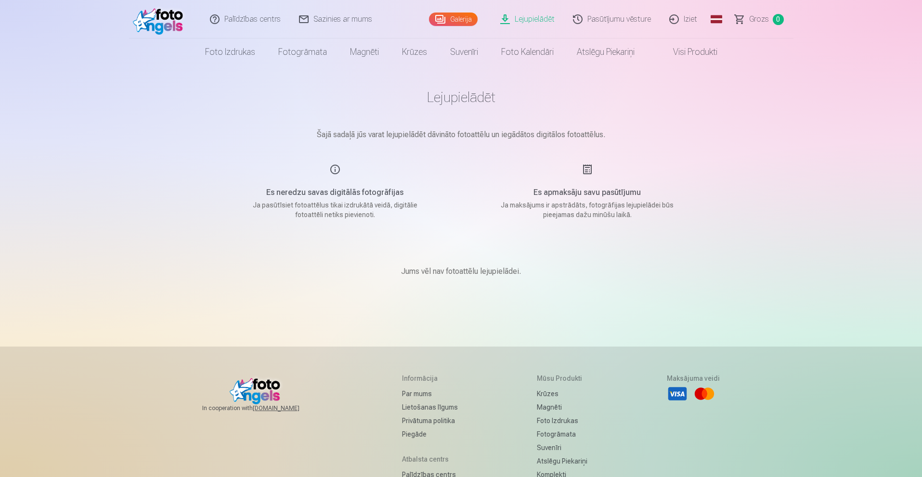
click at [533, 18] on link "Lejupielādēt" at bounding box center [528, 19] width 73 height 39
click at [507, 17] on link "Lejupielādēt" at bounding box center [528, 19] width 73 height 39
click at [142, 21] on img at bounding box center [160, 19] width 55 height 31
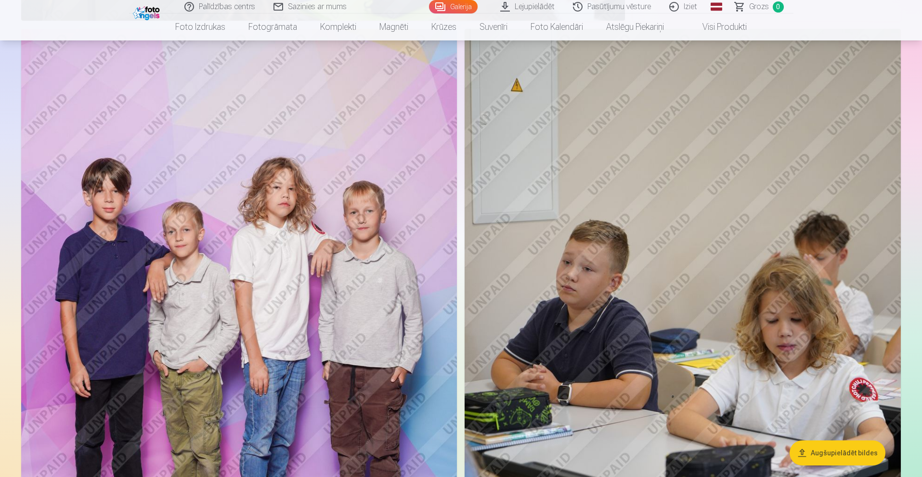
scroll to position [1024, 0]
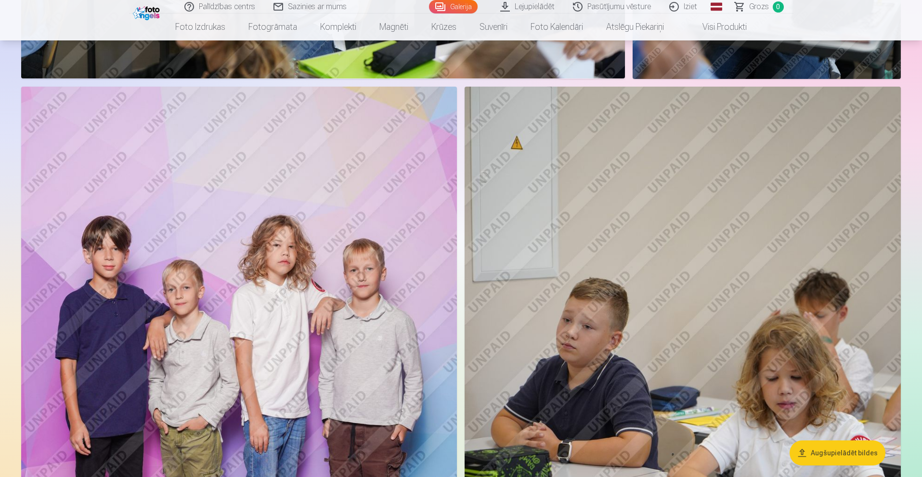
click at [293, 274] on img at bounding box center [239, 414] width 436 height 654
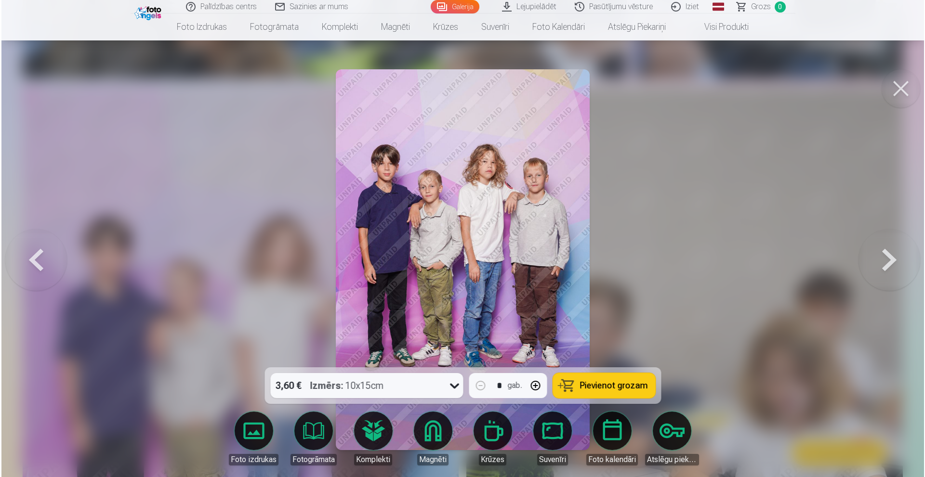
scroll to position [1026, 0]
click at [505, 4] on link "Lejupielādēt" at bounding box center [529, 6] width 73 height 13
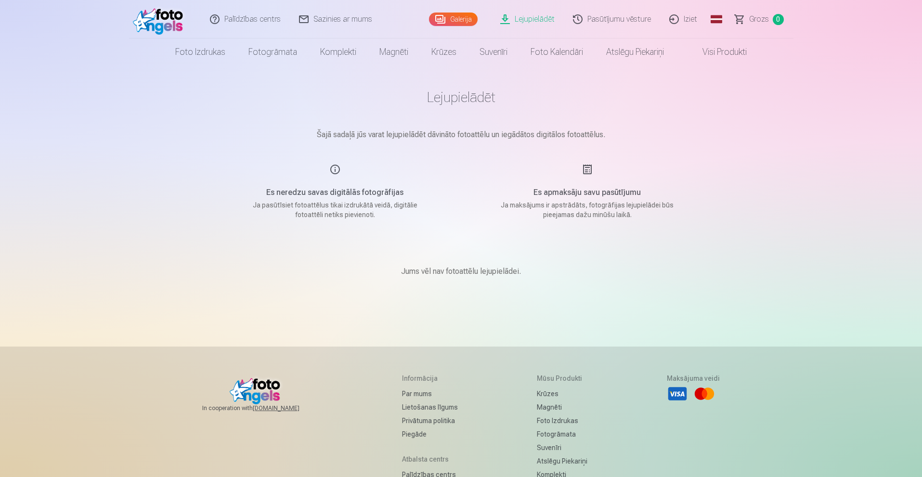
scroll to position [134, 0]
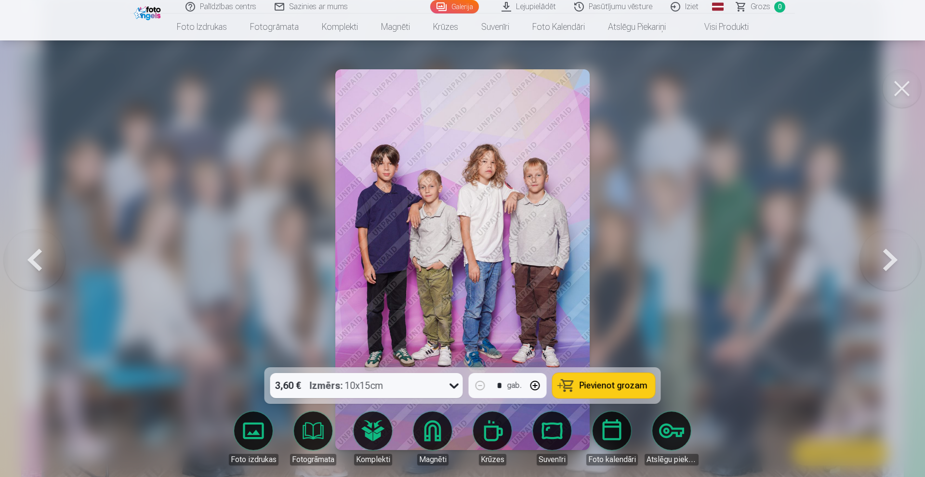
drag, startPoint x: 488, startPoint y: 144, endPoint x: 380, endPoint y: 141, distance: 108.9
drag, startPoint x: 380, startPoint y: 141, endPoint x: 399, endPoint y: 130, distance: 22.0
click at [399, 130] on img at bounding box center [462, 259] width 254 height 381
click at [889, 245] on button at bounding box center [890, 260] width 62 height 196
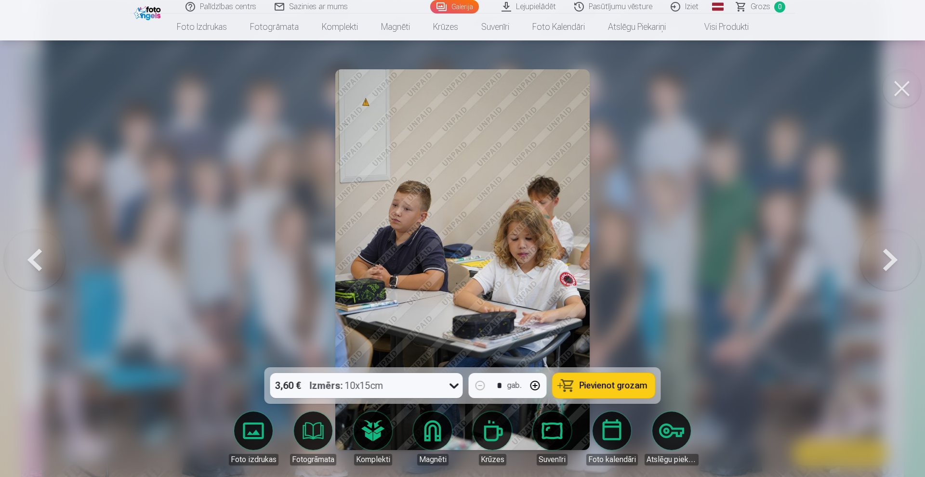
click at [889, 245] on button at bounding box center [890, 260] width 62 height 196
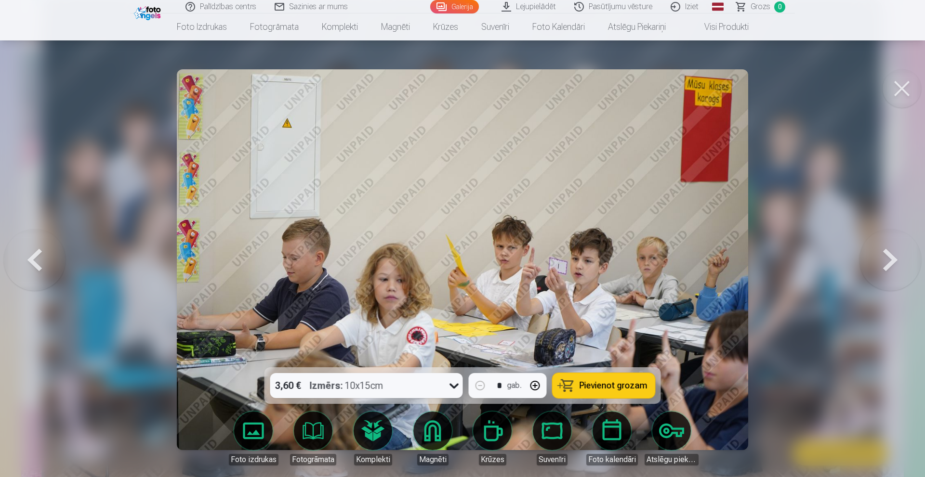
click at [872, 253] on button at bounding box center [890, 260] width 62 height 196
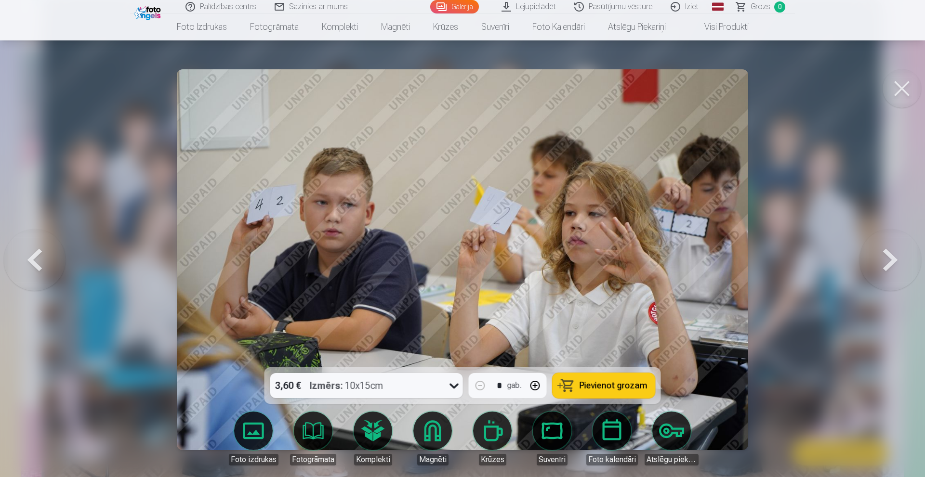
click at [872, 253] on button at bounding box center [890, 260] width 62 height 196
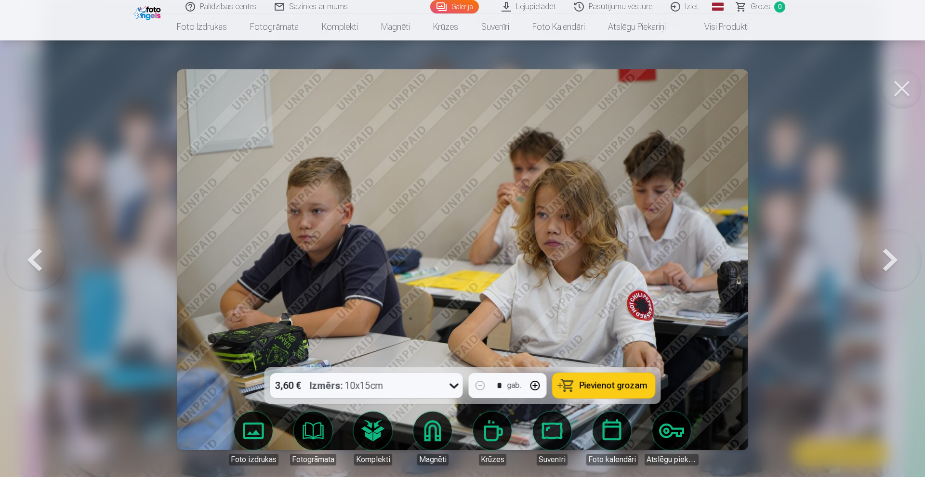
click at [872, 253] on button at bounding box center [890, 260] width 62 height 196
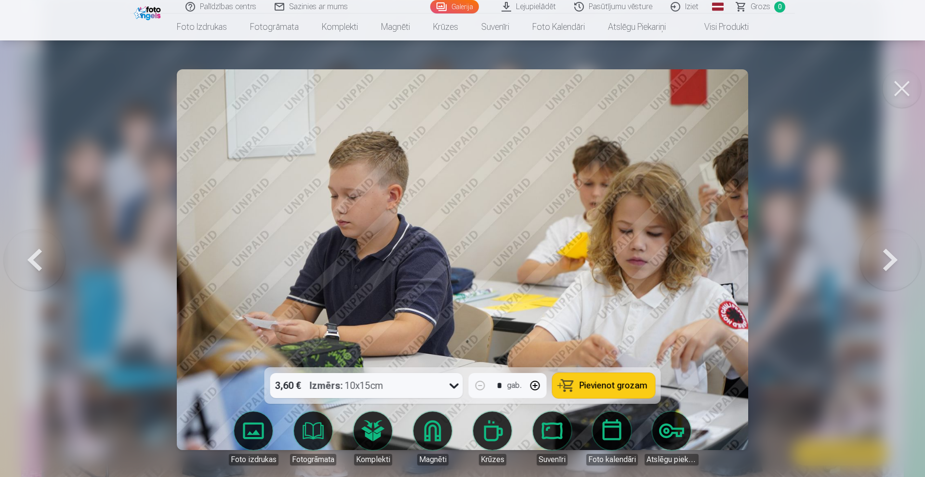
click at [872, 253] on button at bounding box center [890, 260] width 62 height 196
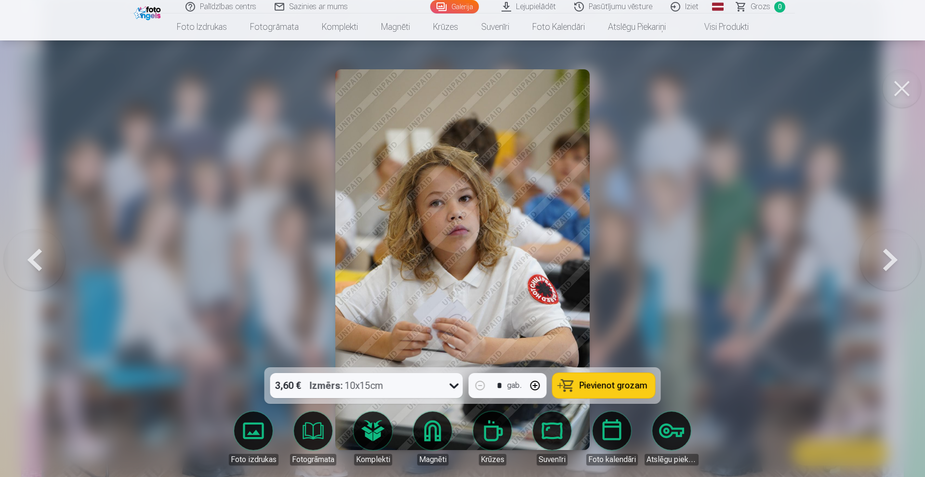
click at [872, 253] on button at bounding box center [890, 260] width 62 height 196
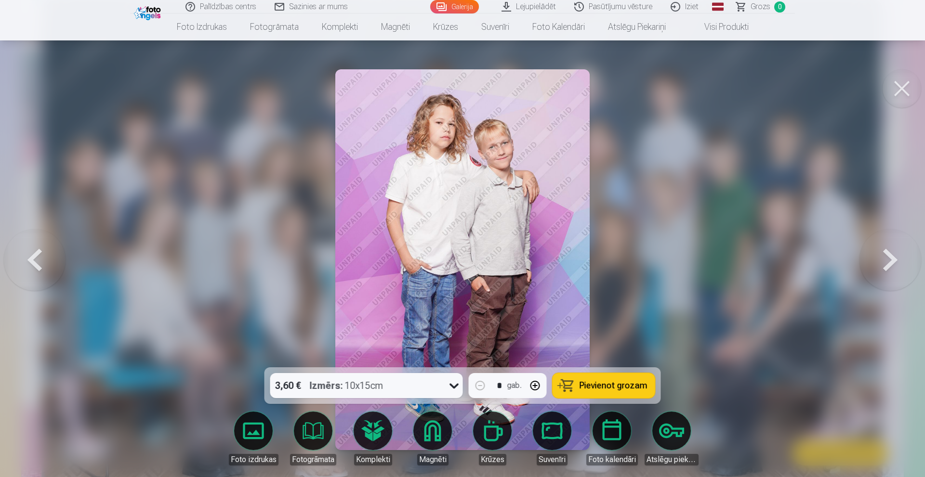
click at [41, 258] on button at bounding box center [35, 260] width 62 height 196
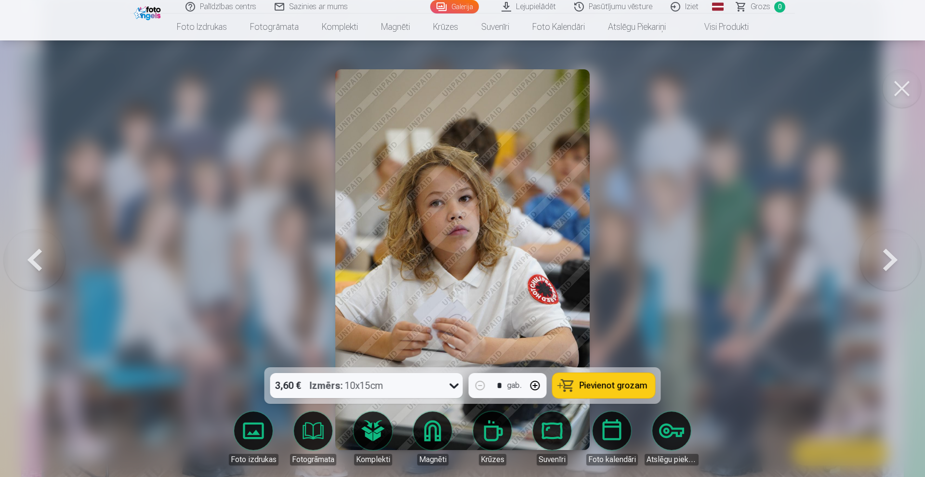
click at [884, 263] on button at bounding box center [890, 260] width 62 height 196
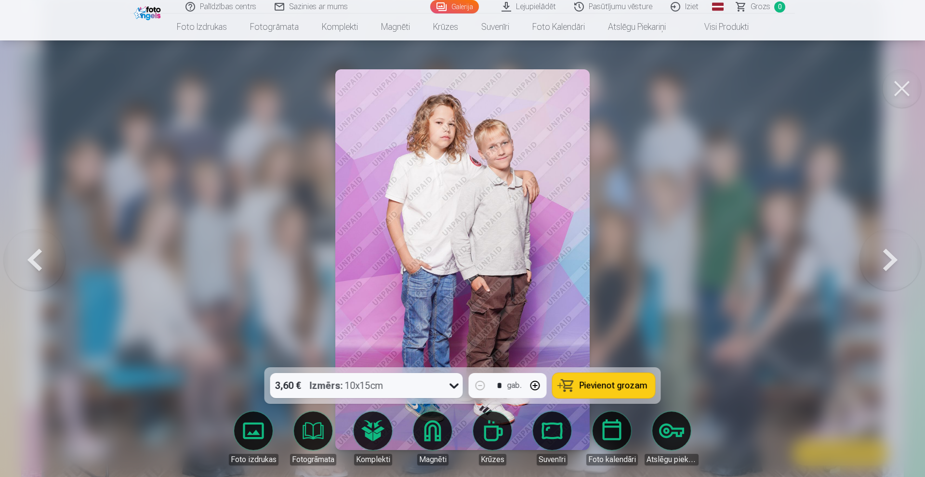
click at [884, 263] on button at bounding box center [890, 260] width 62 height 196
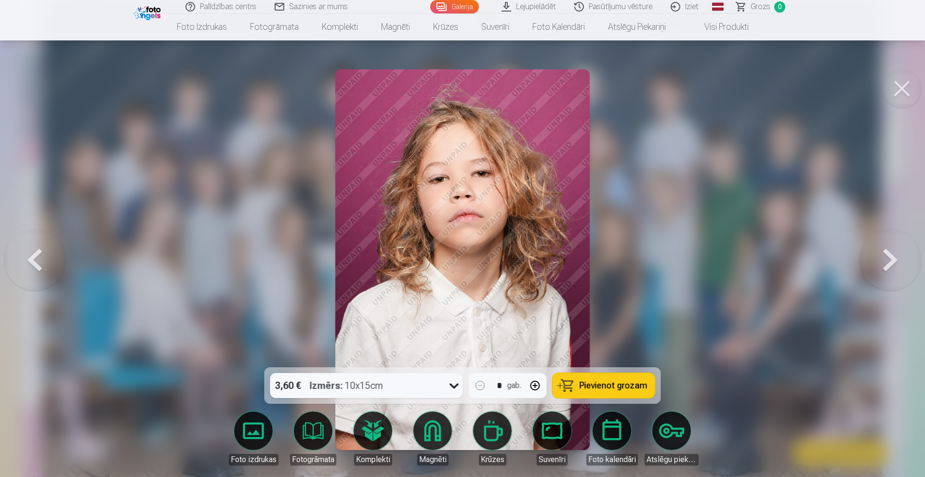
click at [884, 263] on button at bounding box center [890, 260] width 62 height 196
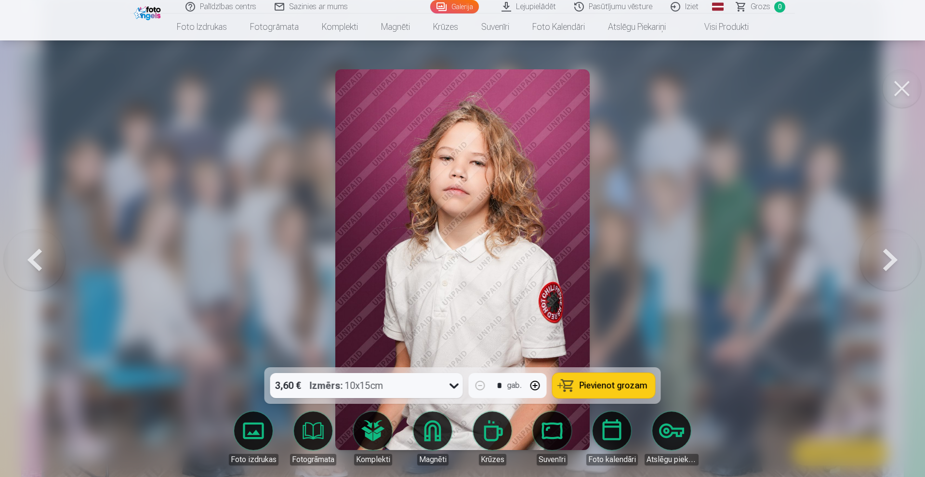
click at [884, 263] on button at bounding box center [890, 260] width 62 height 196
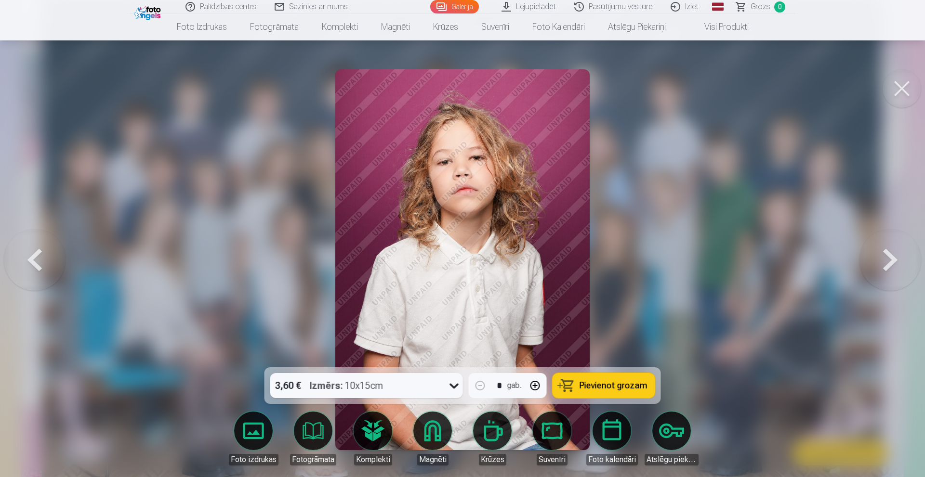
click at [884, 263] on button at bounding box center [890, 260] width 62 height 196
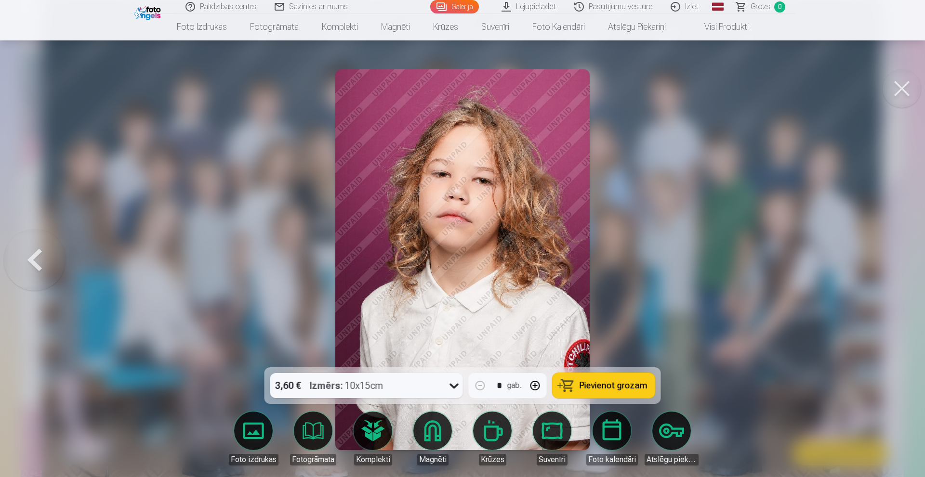
click at [884, 263] on div at bounding box center [462, 238] width 925 height 477
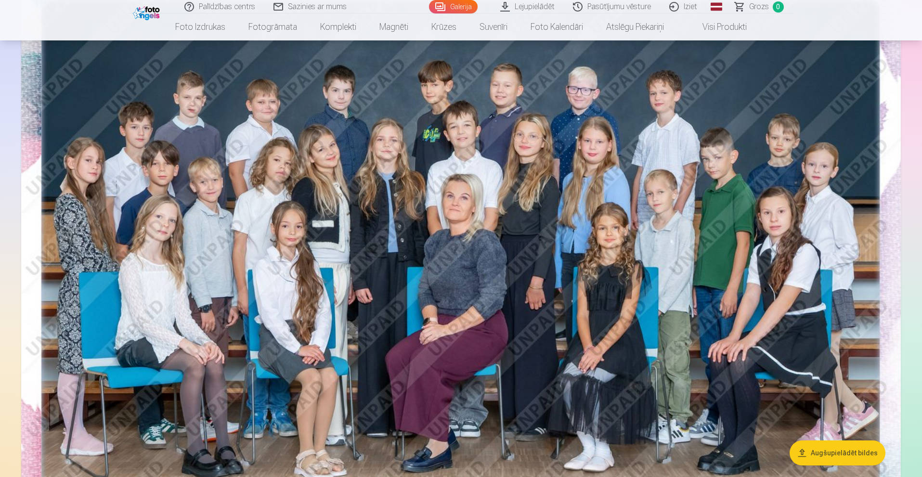
click at [683, 6] on link "Iziet" at bounding box center [684, 6] width 46 height 13
